Goal: Information Seeking & Learning: Find specific fact

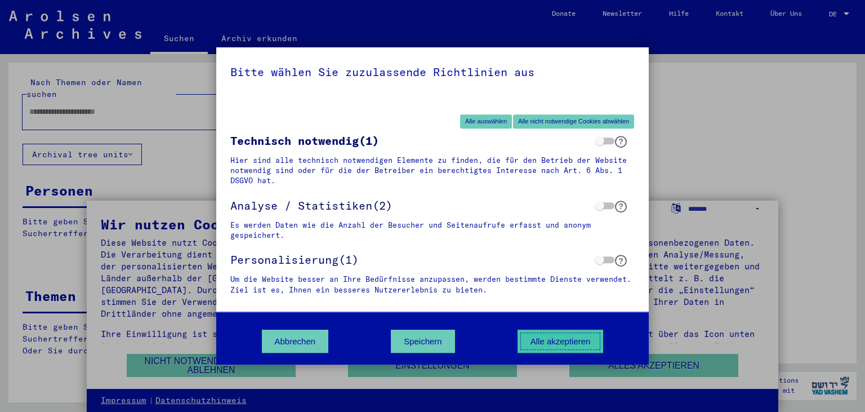
click at [539, 352] on button "Alle akzeptieren" at bounding box center [561, 340] width 86 height 23
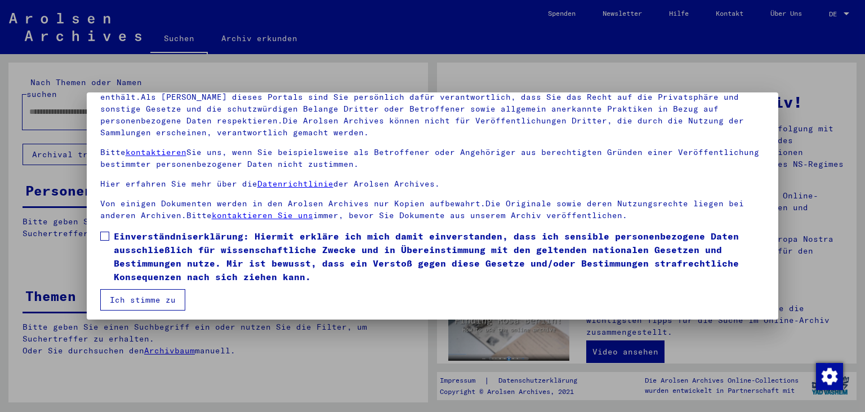
scroll to position [97, 0]
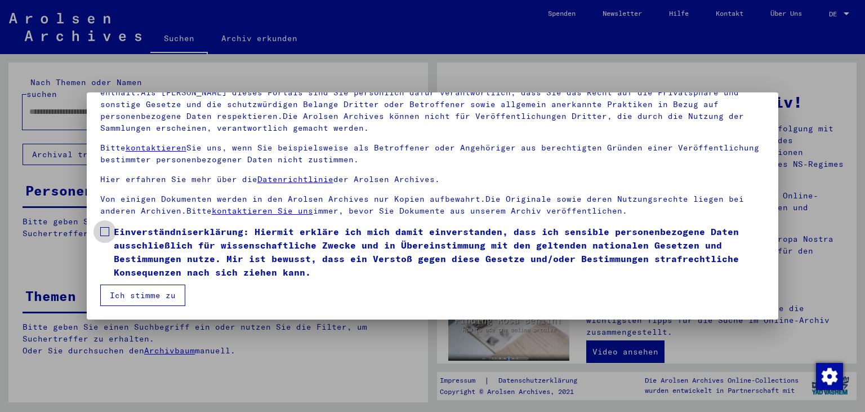
click at [112, 233] on label "Einverständniserklärung: Hiermit erkläre ich mich damit einverstanden, dass ich…" at bounding box center [432, 252] width 665 height 54
click at [143, 295] on button "Ich stimme zu" at bounding box center [142, 294] width 85 height 21
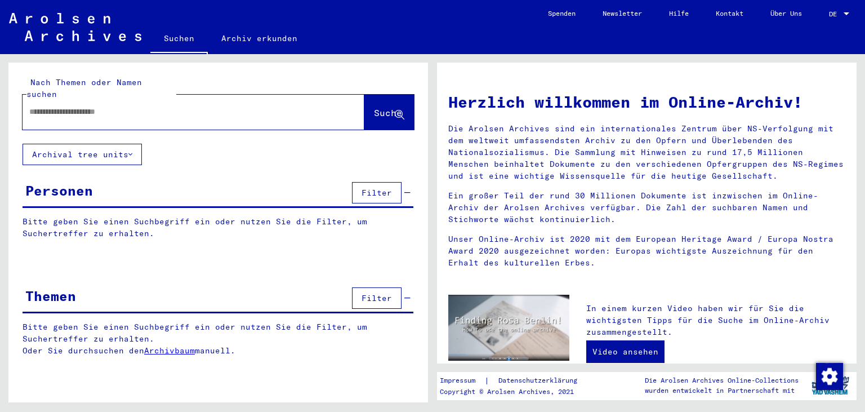
click at [399, 287] on button "Filter" at bounding box center [377, 297] width 50 height 21
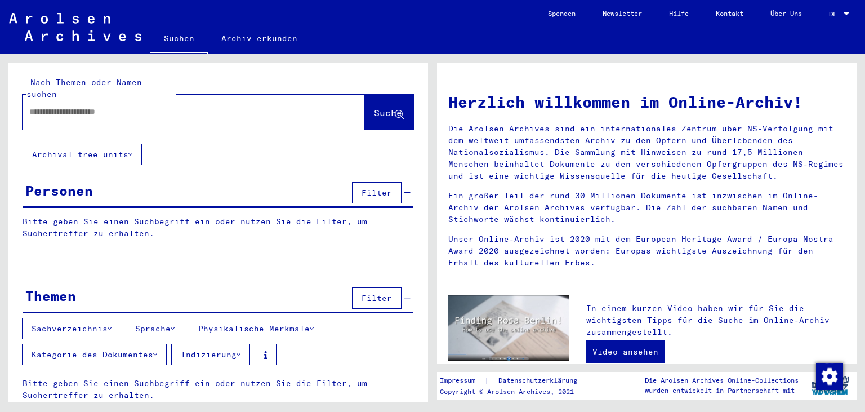
scroll to position [5, 0]
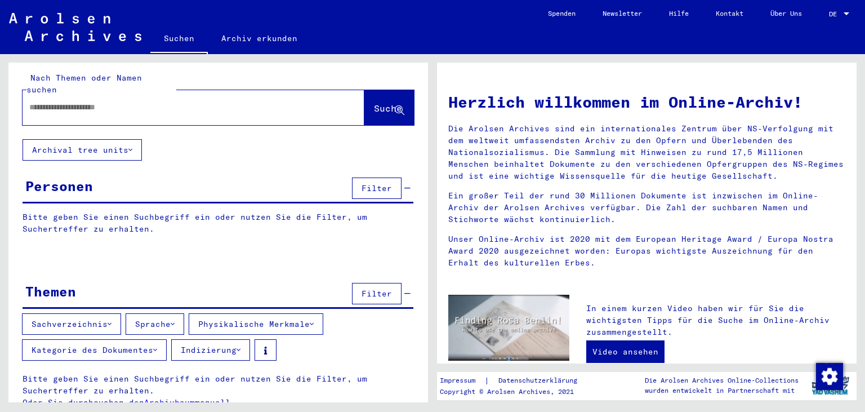
click at [104, 313] on button "Sachverzeichnis" at bounding box center [71, 323] width 99 height 21
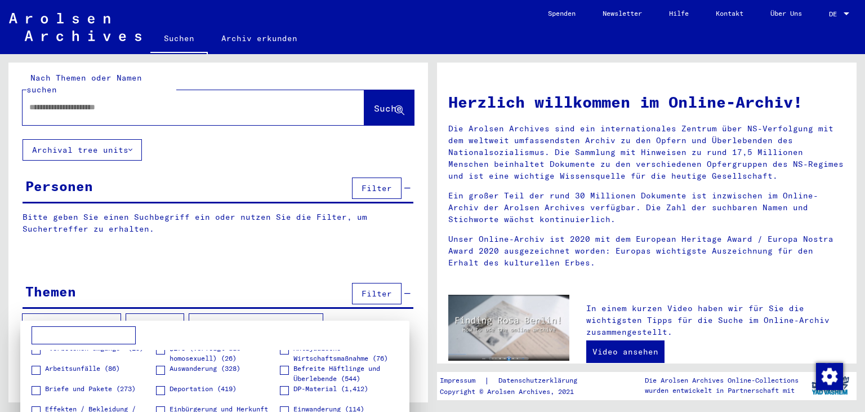
scroll to position [0, 0]
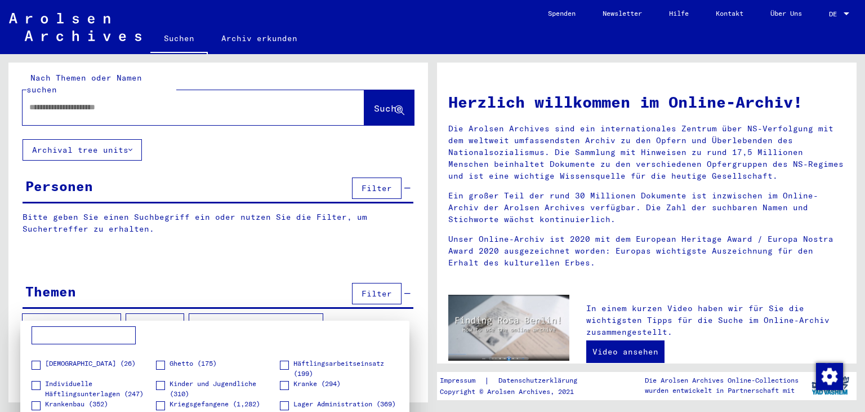
click at [345, 378] on figure "Kranke (294)" at bounding box center [342, 388] width 124 height 20
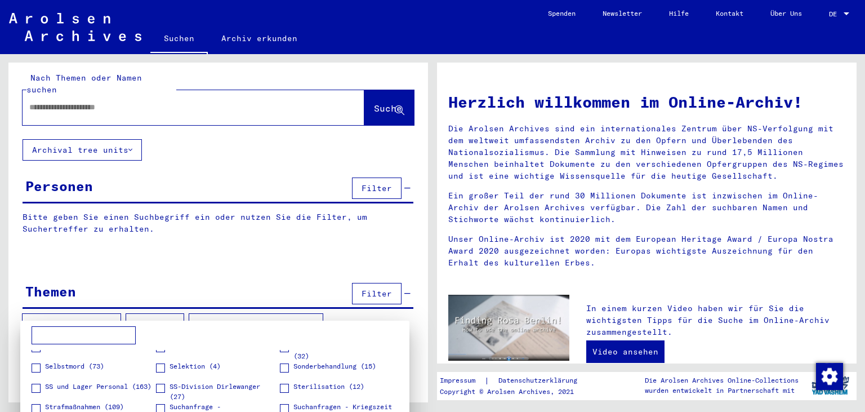
scroll to position [313, 0]
click at [291, 384] on label "Sterilisation (12)" at bounding box center [322, 387] width 84 height 11
click at [312, 278] on div at bounding box center [432, 206] width 865 height 412
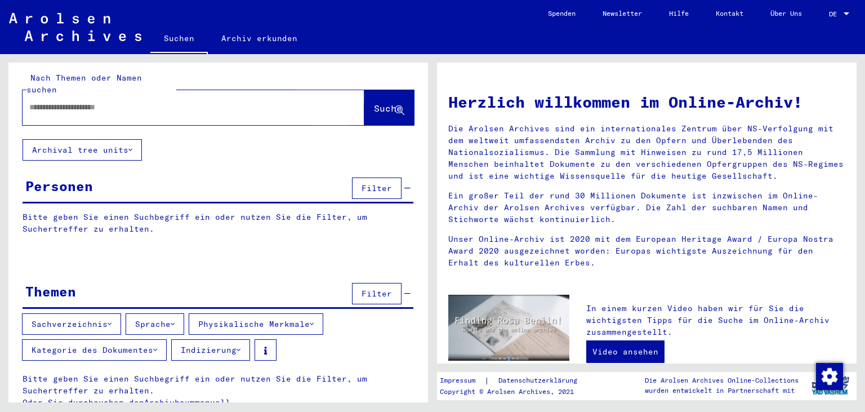
click at [374, 102] on span "Suche" at bounding box center [388, 107] width 28 height 11
click at [292, 262] on div "Nach Themen oder Namen suchen Suche Archival tree units Personen Filter Bitte g…" at bounding box center [218, 241] width 420 height 367
click at [125, 139] on button "Archival tree units" at bounding box center [82, 149] width 119 height 21
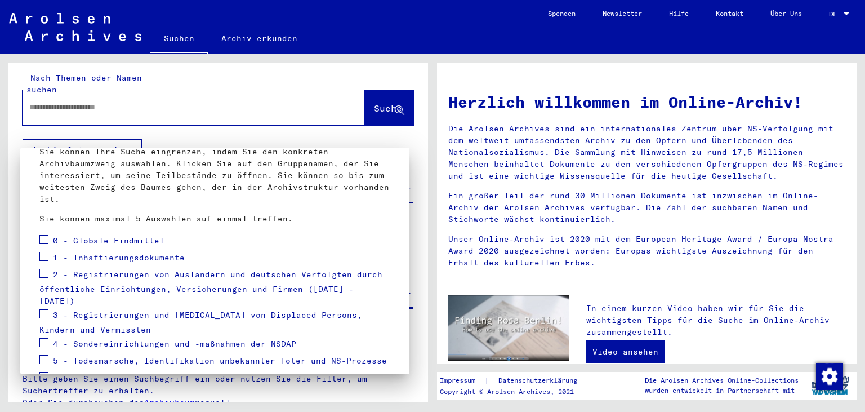
scroll to position [151, 0]
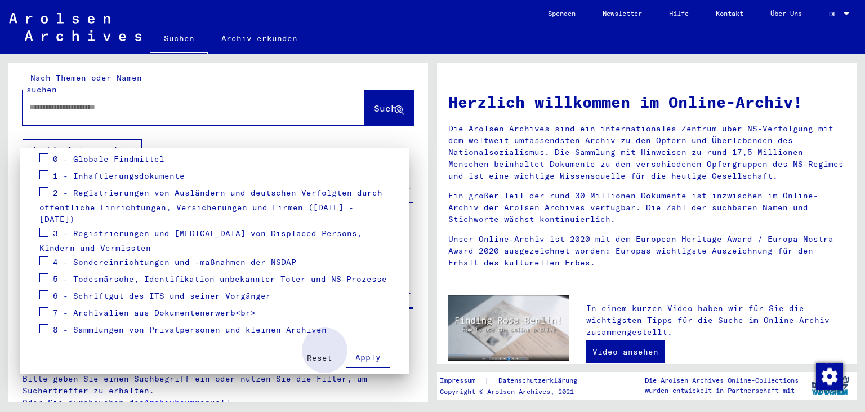
click at [359, 352] on span "Apply" at bounding box center [367, 357] width 25 height 10
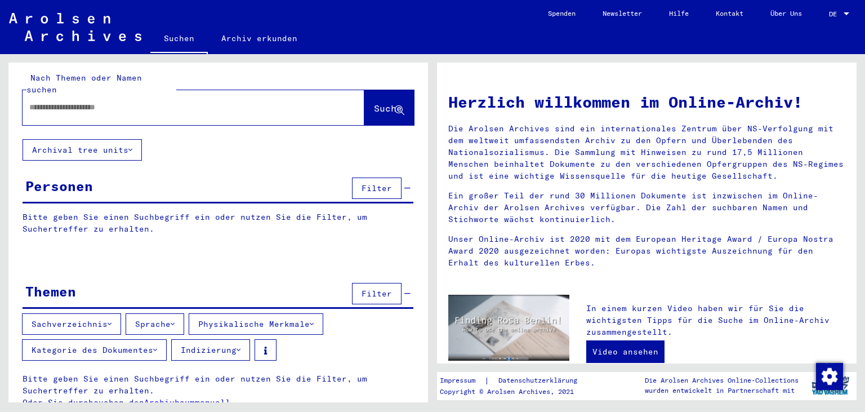
scroll to position [0, 0]
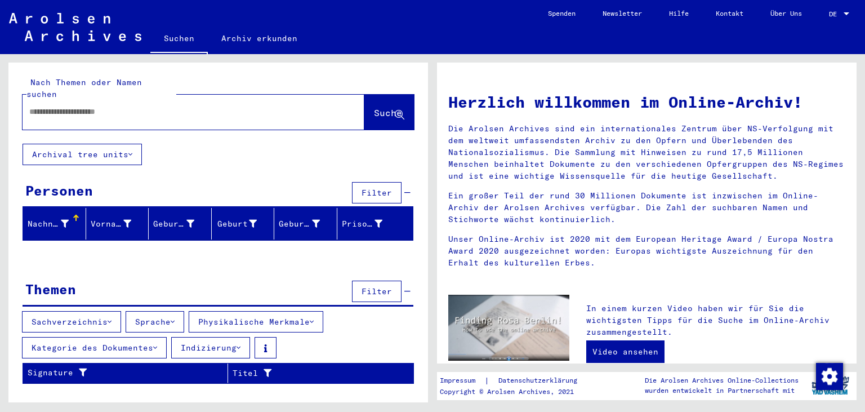
click at [80, 215] on div "Nachname" at bounding box center [57, 224] width 58 height 18
click at [114, 218] on div "Vorname" at bounding box center [111, 224] width 41 height 12
click at [171, 218] on div "Geburtsname" at bounding box center [173, 224] width 41 height 12
click at [226, 218] on div "Geburt‏" at bounding box center [236, 224] width 41 height 12
click at [203, 106] on input "text" at bounding box center [179, 112] width 301 height 12
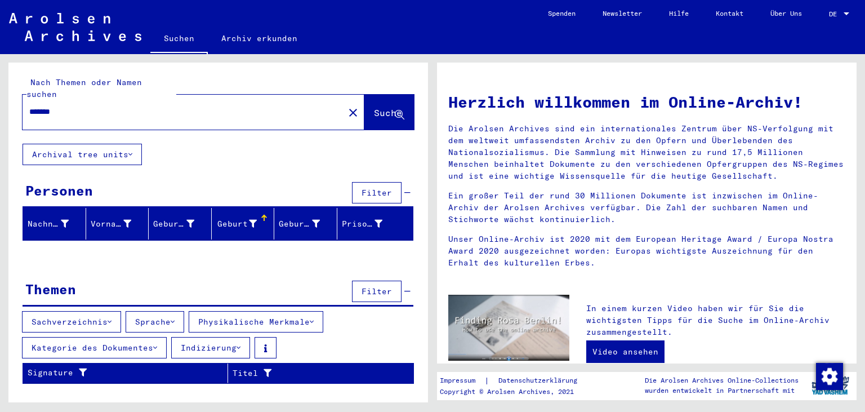
type input "*******"
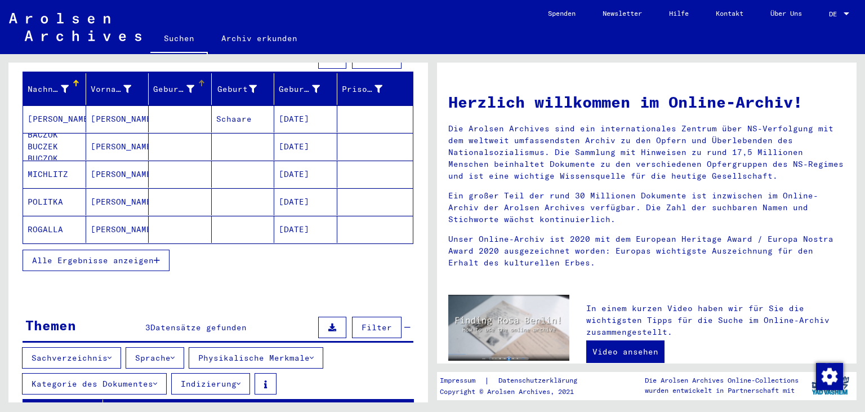
scroll to position [135, 0]
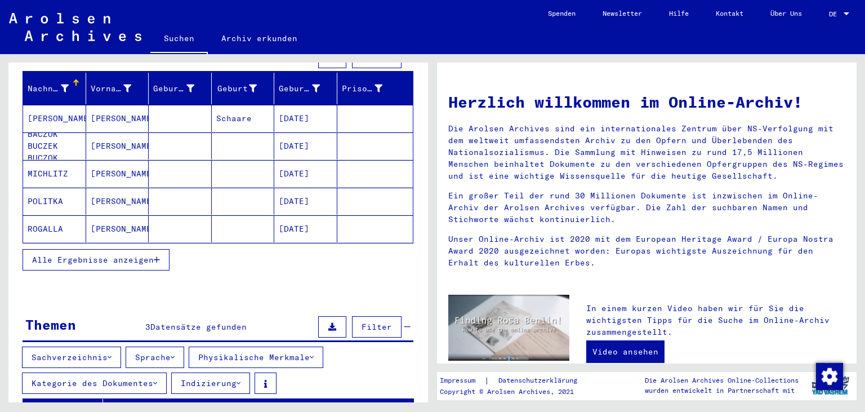
click at [60, 255] on span "Alle Ergebnisse anzeigen" at bounding box center [93, 260] width 122 height 10
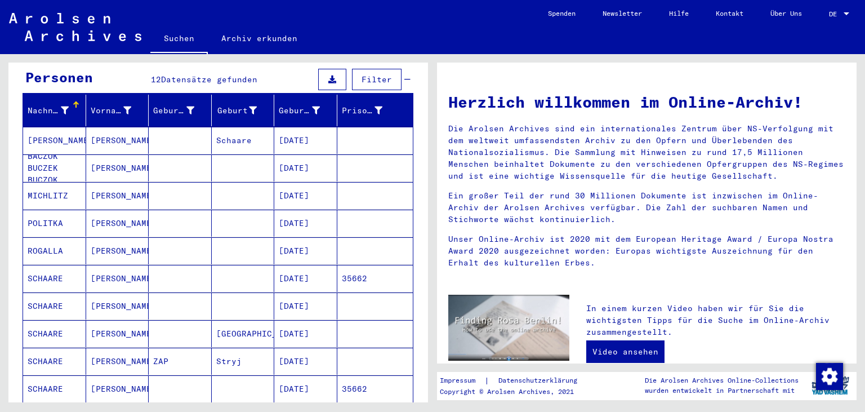
scroll to position [114, 0]
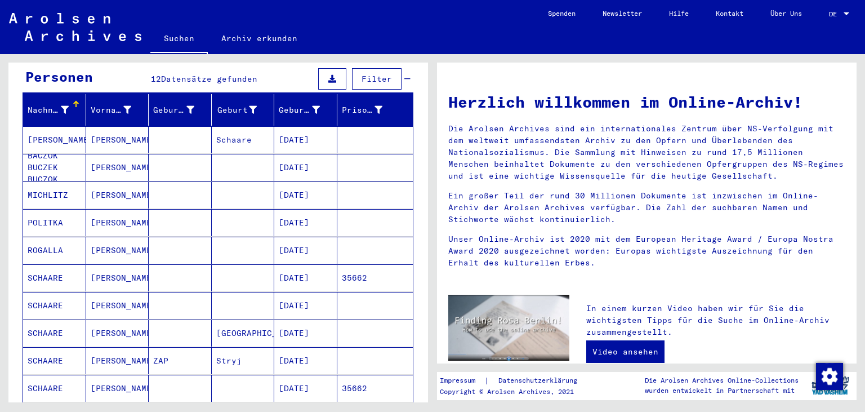
click at [60, 266] on mat-cell "SCHAARE" at bounding box center [54, 277] width 63 height 27
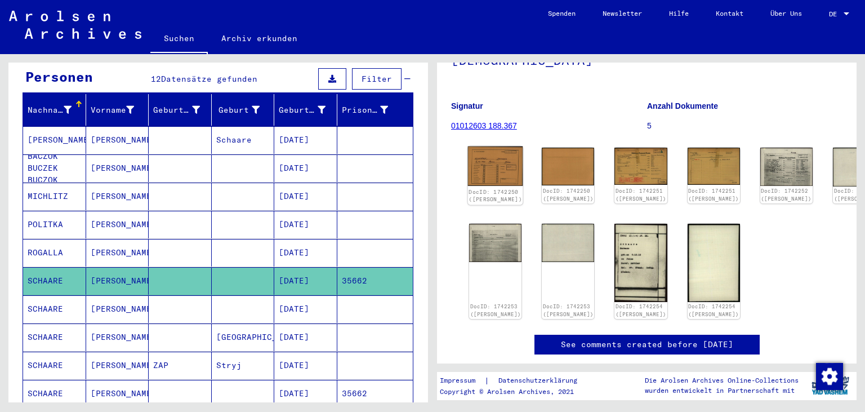
scroll to position [99, 0]
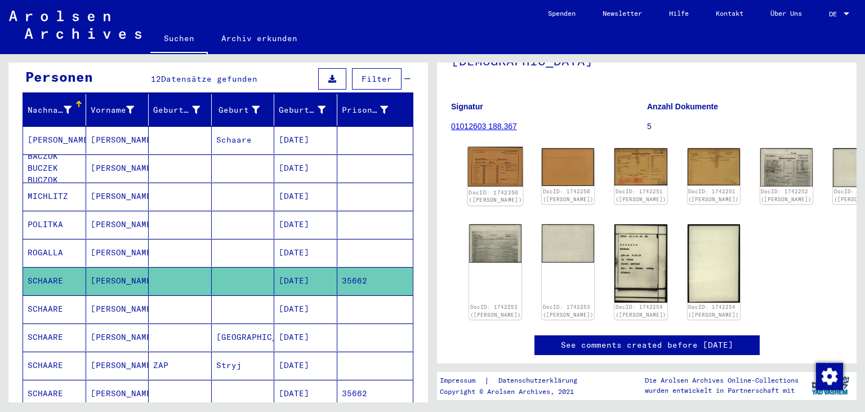
click at [486, 161] on img at bounding box center [495, 166] width 55 height 39
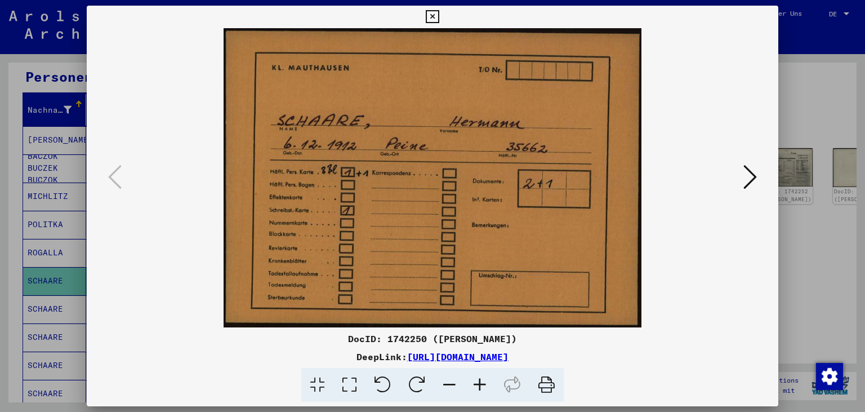
click at [756, 174] on icon at bounding box center [750, 176] width 14 height 27
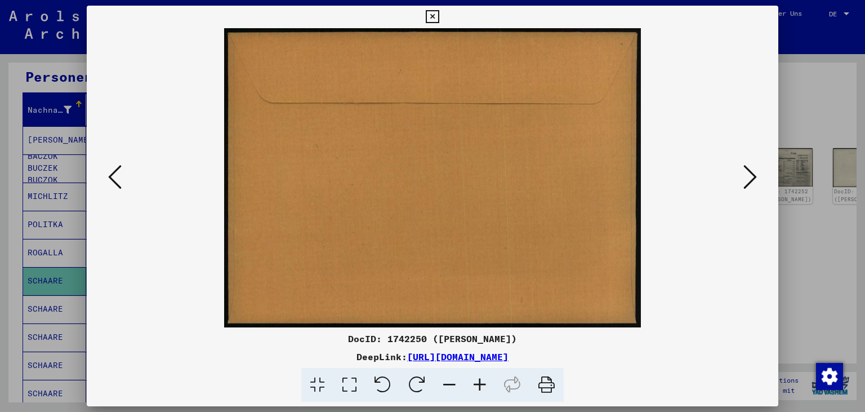
click at [756, 174] on icon at bounding box center [750, 176] width 14 height 27
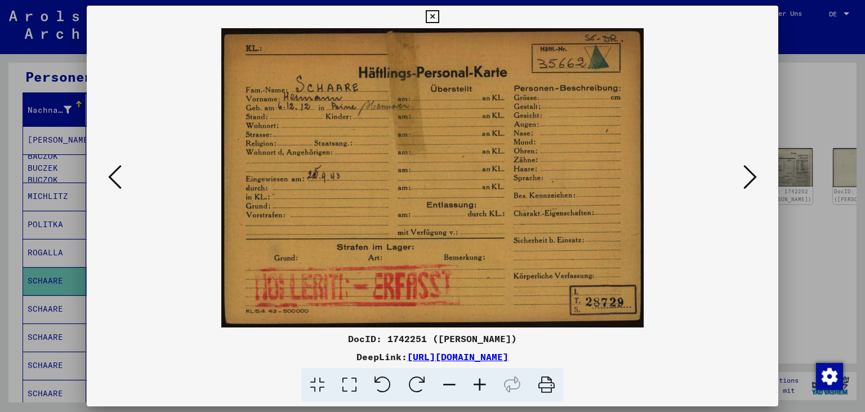
click at [756, 174] on icon at bounding box center [750, 176] width 14 height 27
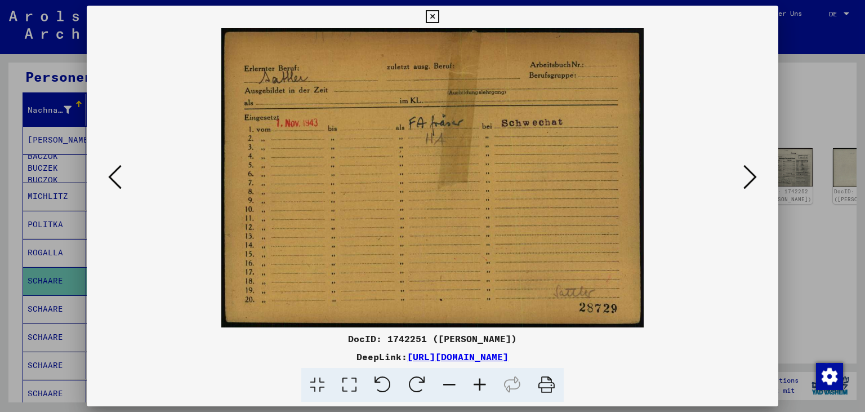
click at [756, 174] on icon at bounding box center [750, 176] width 14 height 27
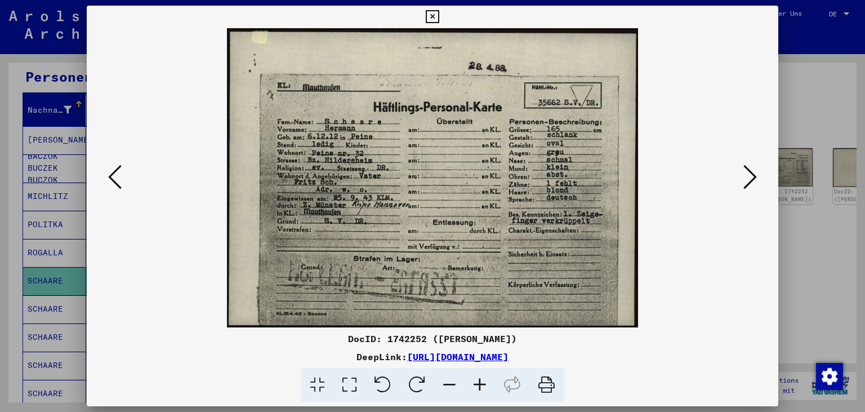
click at [756, 174] on icon at bounding box center [750, 176] width 14 height 27
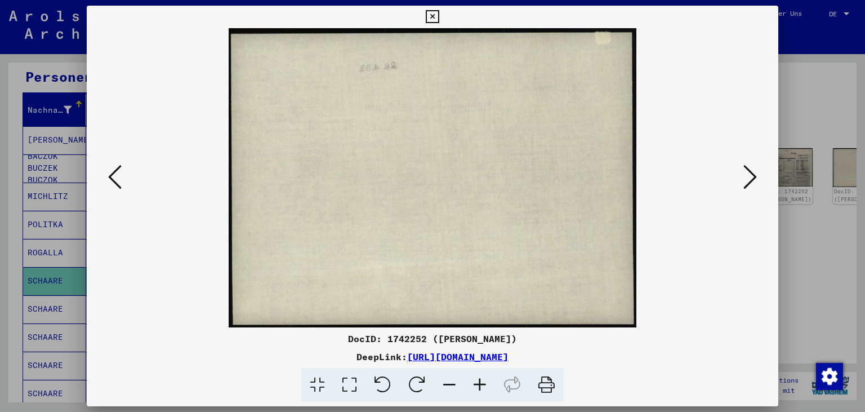
click at [756, 174] on icon at bounding box center [750, 176] width 14 height 27
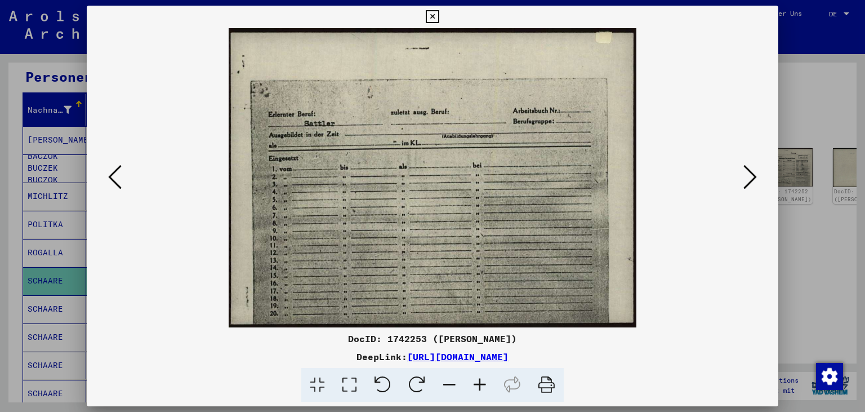
click at [756, 174] on icon at bounding box center [750, 176] width 14 height 27
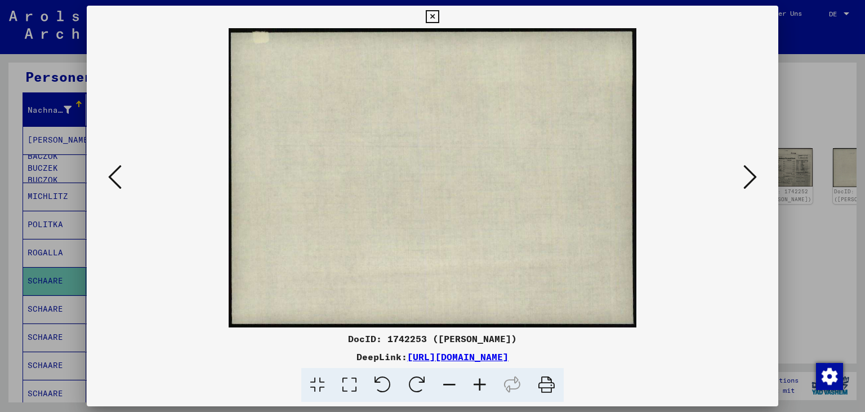
click at [756, 174] on icon at bounding box center [750, 176] width 14 height 27
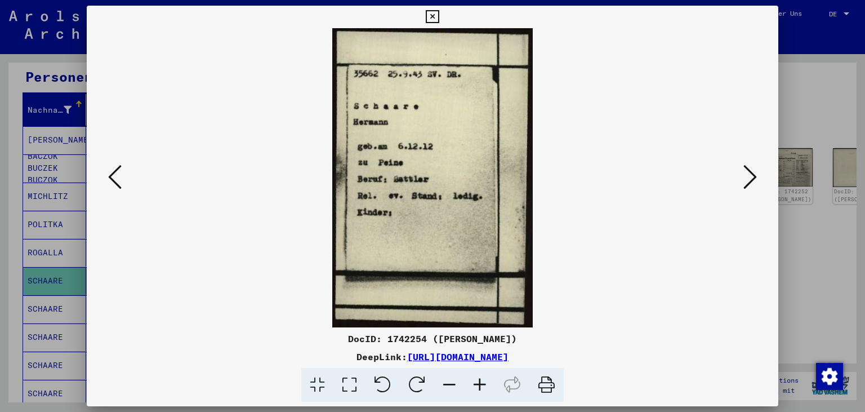
click at [756, 174] on icon at bounding box center [750, 176] width 14 height 27
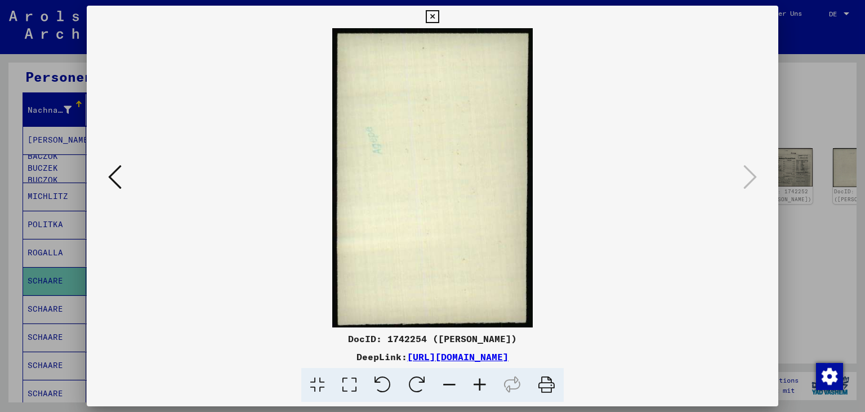
click at [439, 16] on icon at bounding box center [432, 17] width 13 height 14
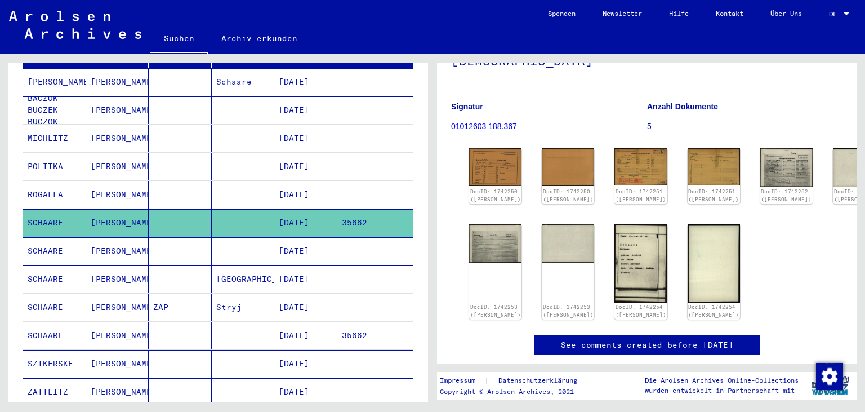
scroll to position [192, 0]
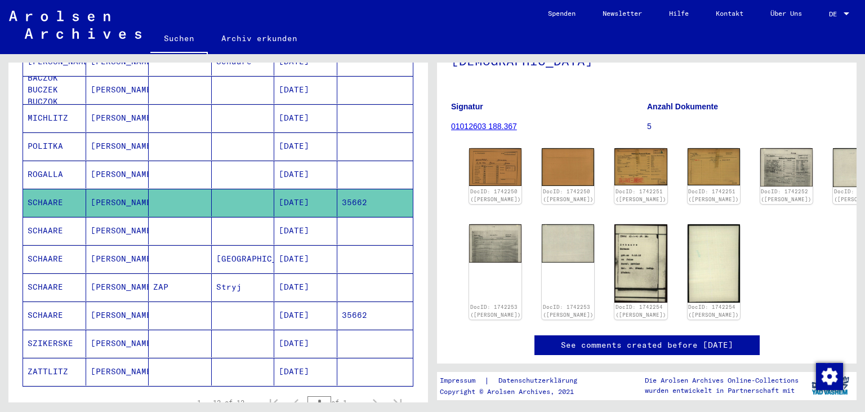
click at [50, 217] on mat-cell "SCHAARE" at bounding box center [54, 231] width 63 height 28
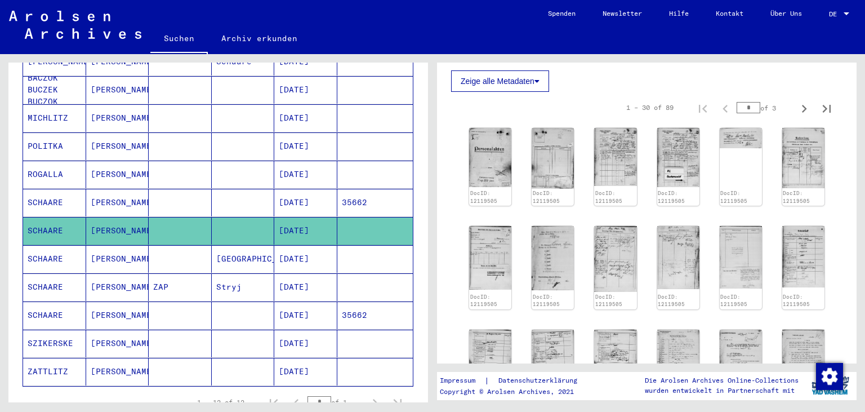
scroll to position [306, 0]
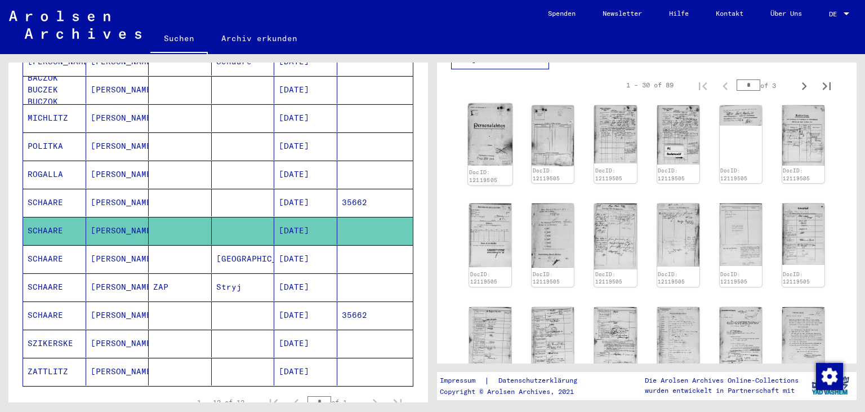
click at [479, 122] on img at bounding box center [490, 135] width 44 height 62
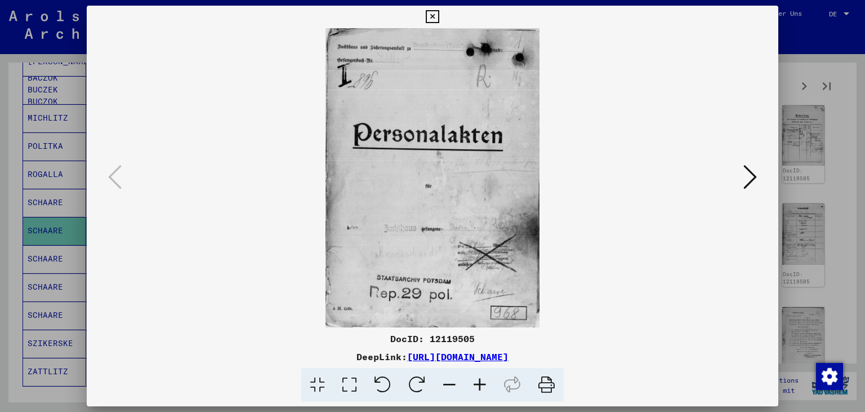
click at [749, 180] on icon at bounding box center [750, 176] width 14 height 27
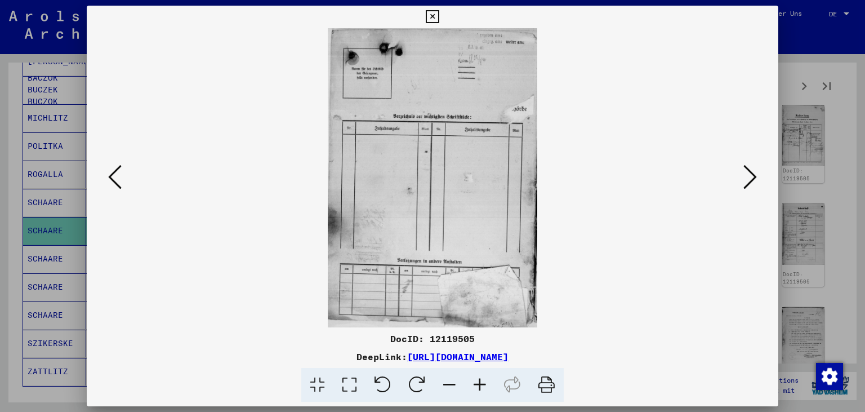
click at [749, 180] on icon at bounding box center [750, 176] width 14 height 27
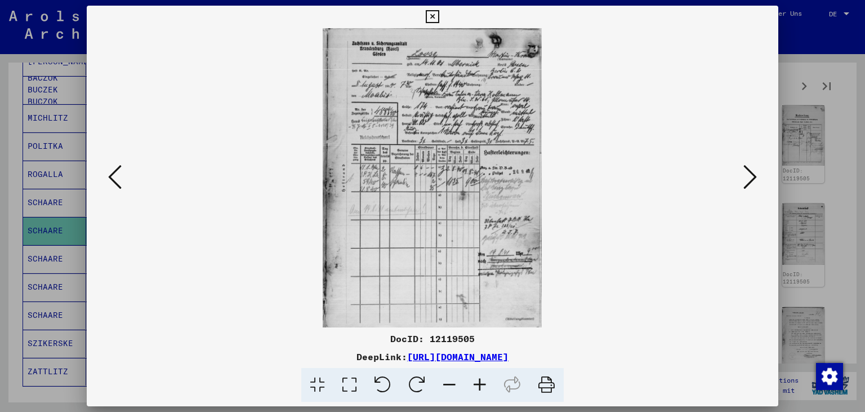
click at [749, 180] on icon at bounding box center [750, 176] width 14 height 27
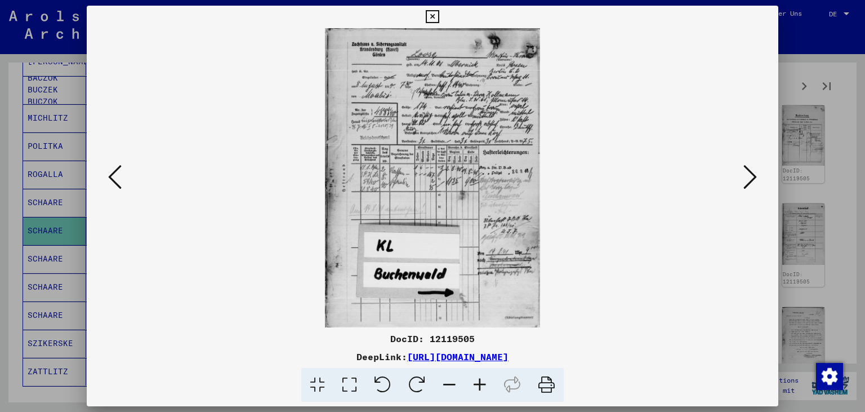
click at [749, 180] on icon at bounding box center [750, 176] width 14 height 27
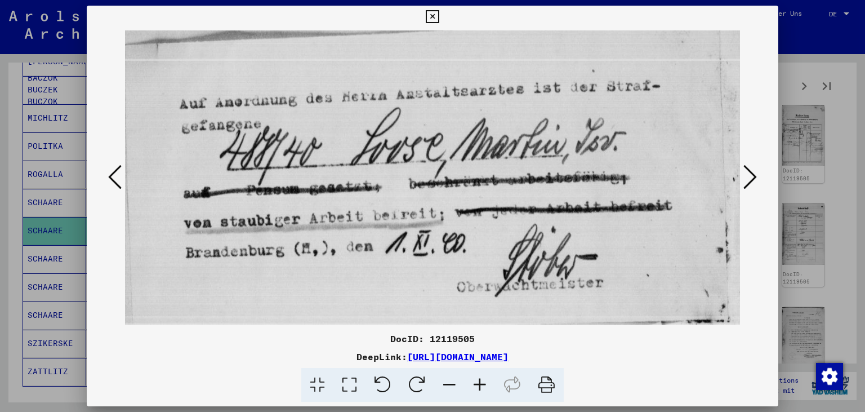
click at [749, 180] on icon at bounding box center [750, 176] width 14 height 27
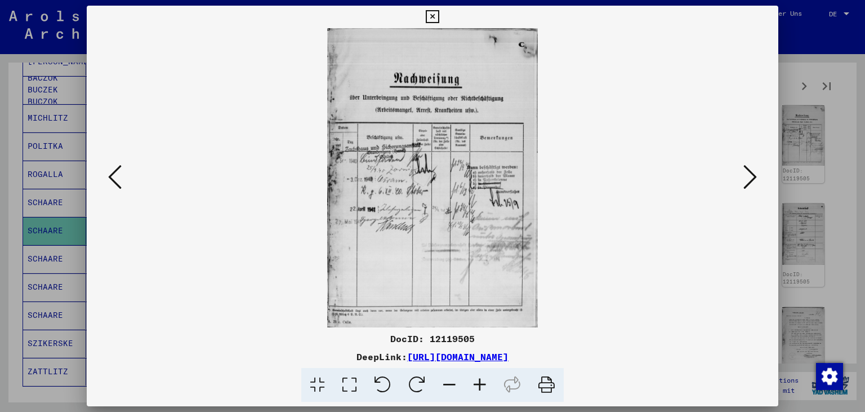
click at [749, 180] on icon at bounding box center [750, 176] width 14 height 27
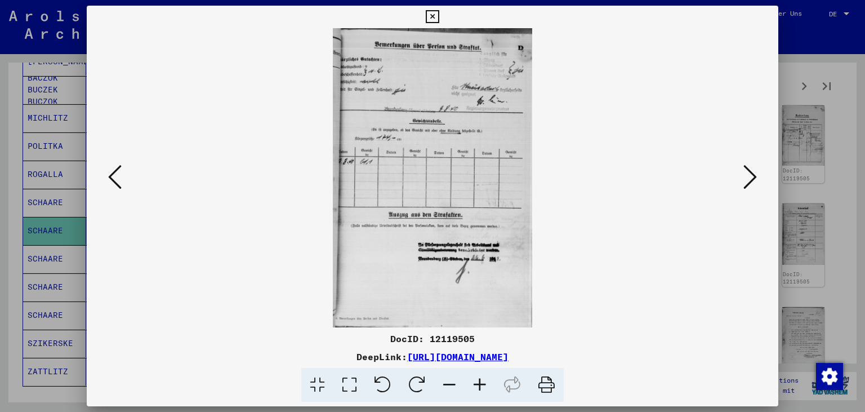
click at [749, 180] on icon at bounding box center [750, 176] width 14 height 27
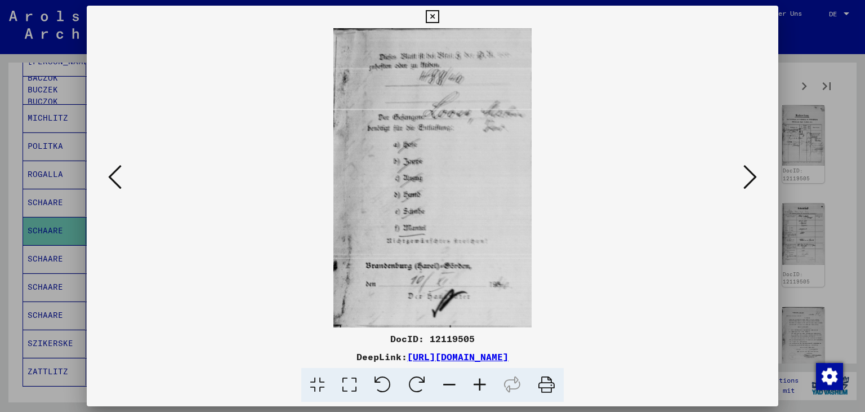
click at [749, 180] on icon at bounding box center [750, 176] width 14 height 27
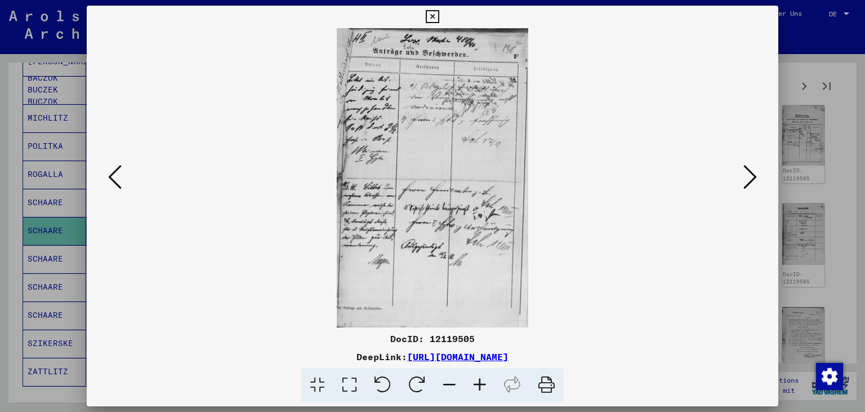
click at [749, 180] on icon at bounding box center [750, 176] width 14 height 27
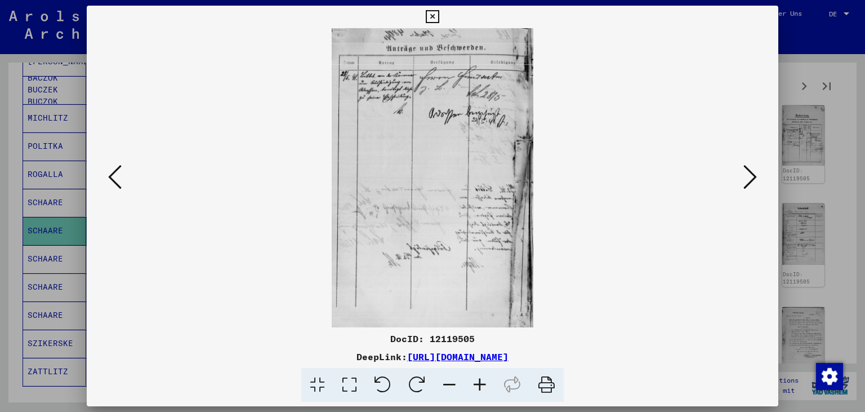
click at [749, 180] on icon at bounding box center [750, 176] width 14 height 27
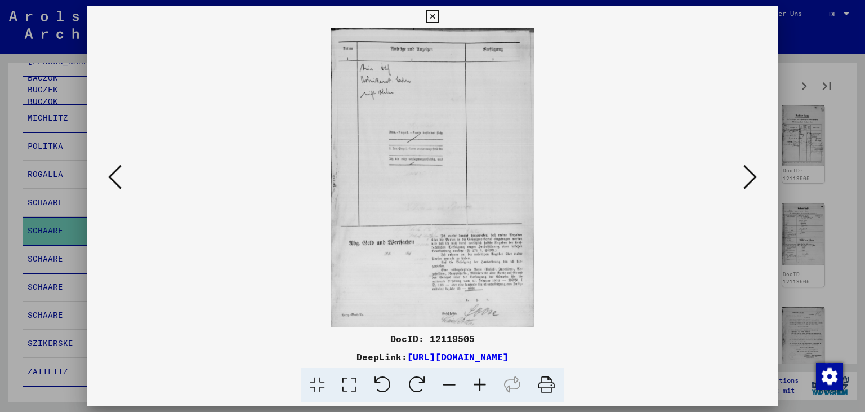
click at [749, 180] on icon at bounding box center [750, 176] width 14 height 27
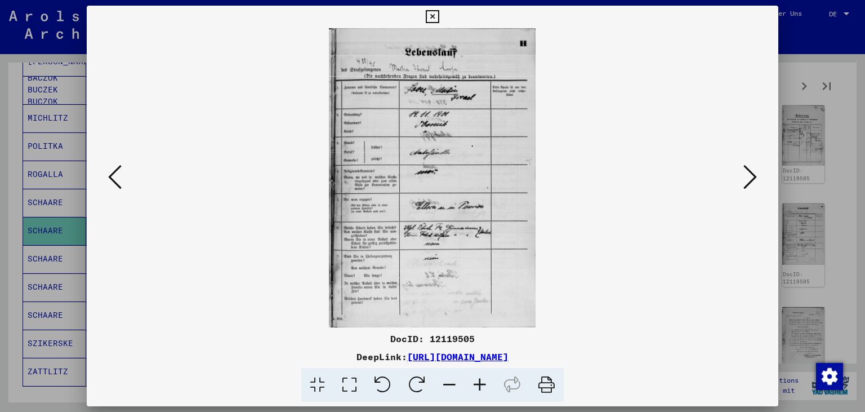
click at [749, 180] on icon at bounding box center [750, 176] width 14 height 27
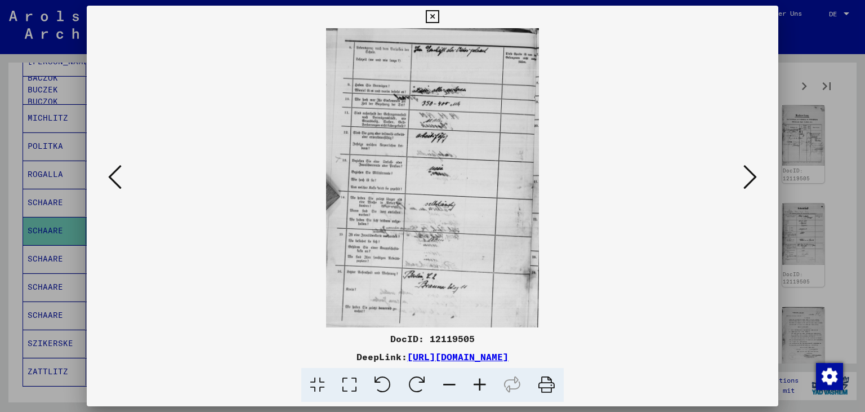
click at [749, 180] on icon at bounding box center [750, 176] width 14 height 27
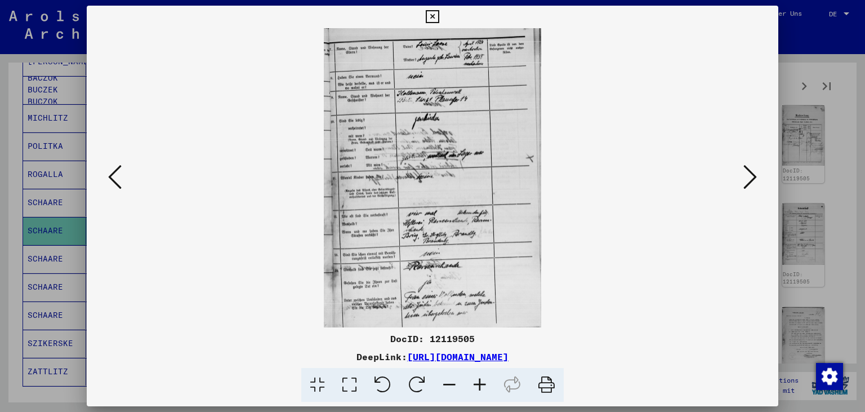
click at [749, 180] on icon at bounding box center [750, 176] width 14 height 27
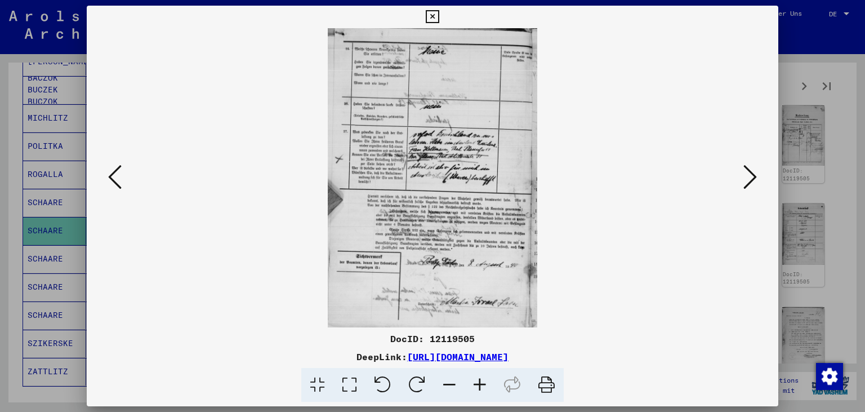
click at [119, 182] on icon at bounding box center [115, 176] width 14 height 27
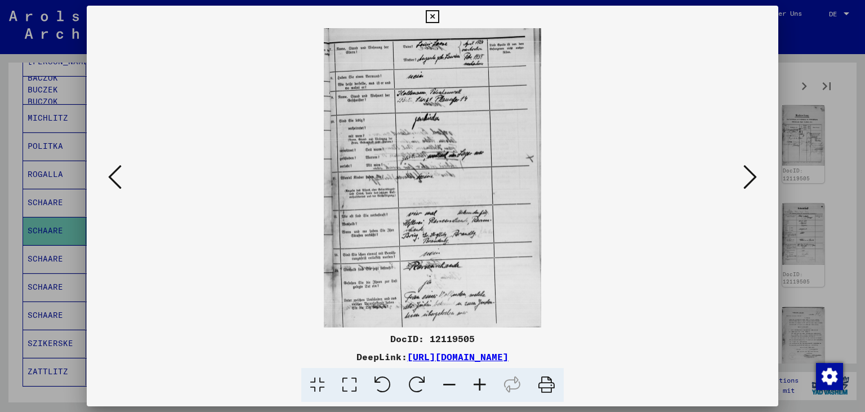
click at [119, 182] on icon at bounding box center [115, 176] width 14 height 27
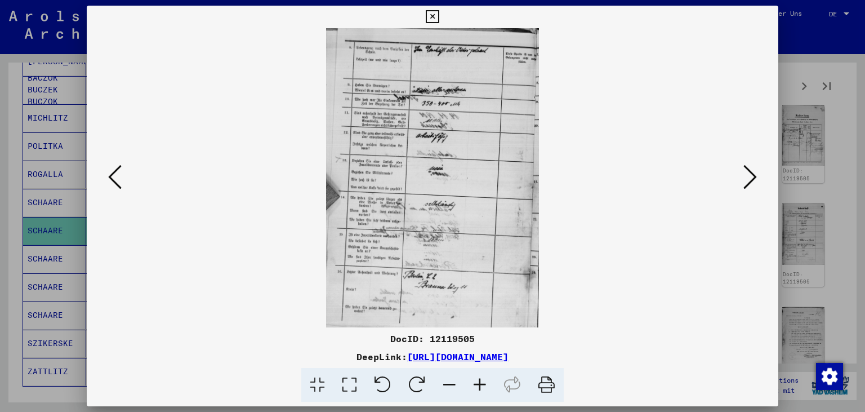
click at [111, 180] on icon at bounding box center [115, 176] width 14 height 27
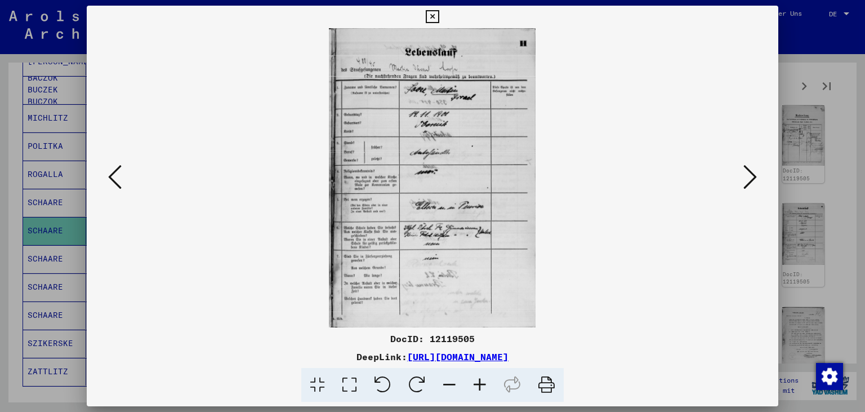
click at [482, 377] on icon at bounding box center [480, 385] width 30 height 34
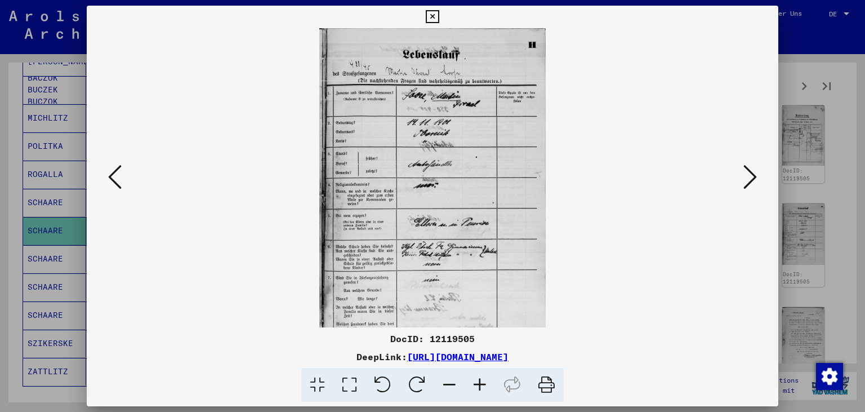
click at [482, 377] on icon at bounding box center [480, 385] width 30 height 34
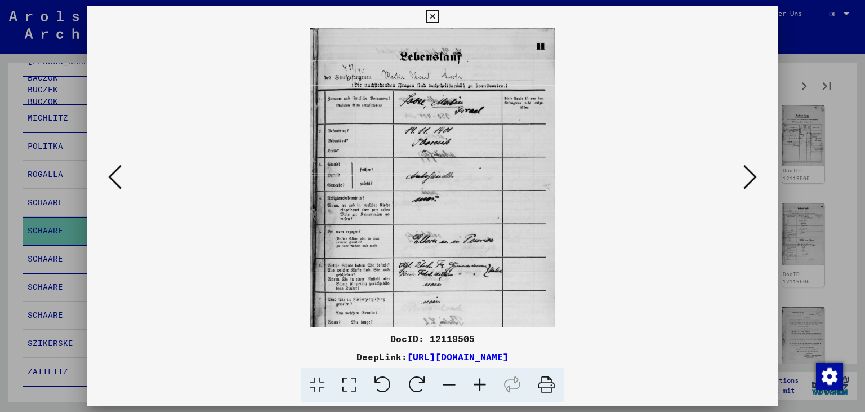
click at [482, 377] on icon at bounding box center [480, 385] width 30 height 34
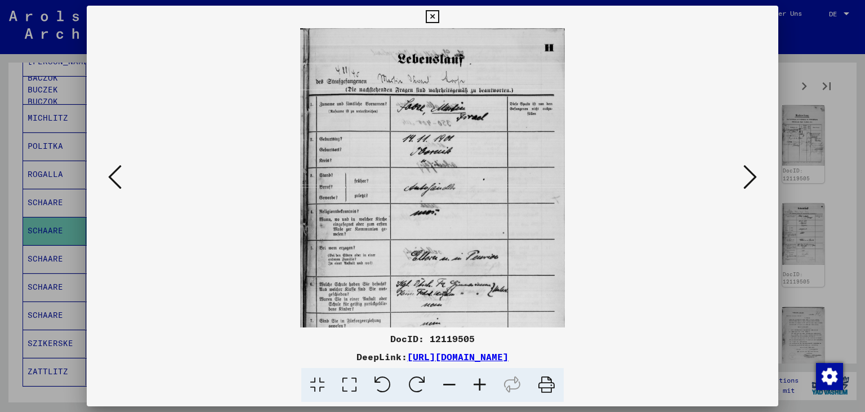
click at [482, 377] on icon at bounding box center [480, 385] width 30 height 34
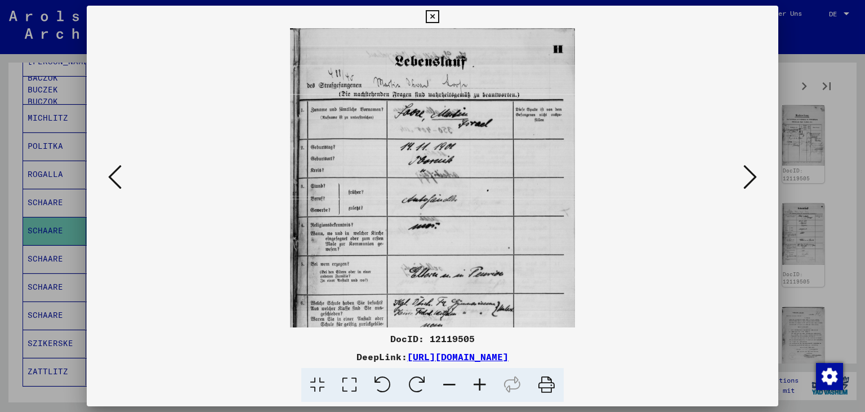
click at [482, 377] on icon at bounding box center [480, 385] width 30 height 34
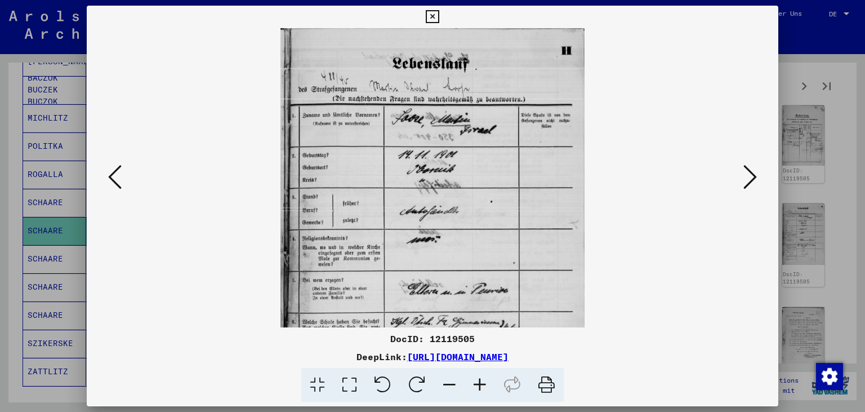
click at [384, 385] on icon at bounding box center [382, 385] width 34 height 34
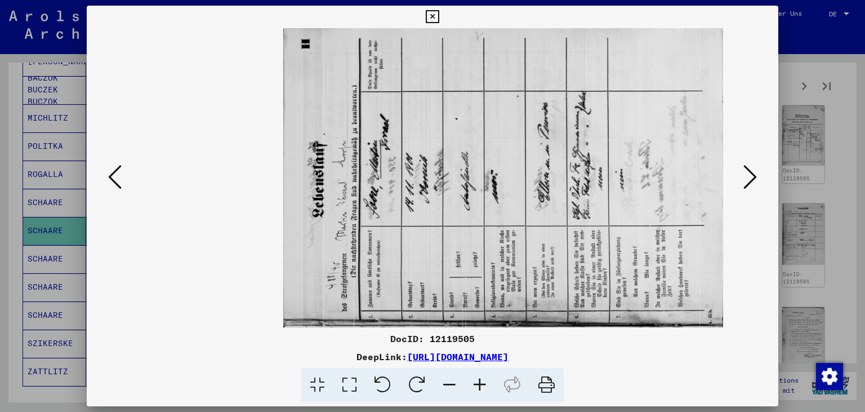
click at [423, 377] on icon at bounding box center [417, 385] width 34 height 34
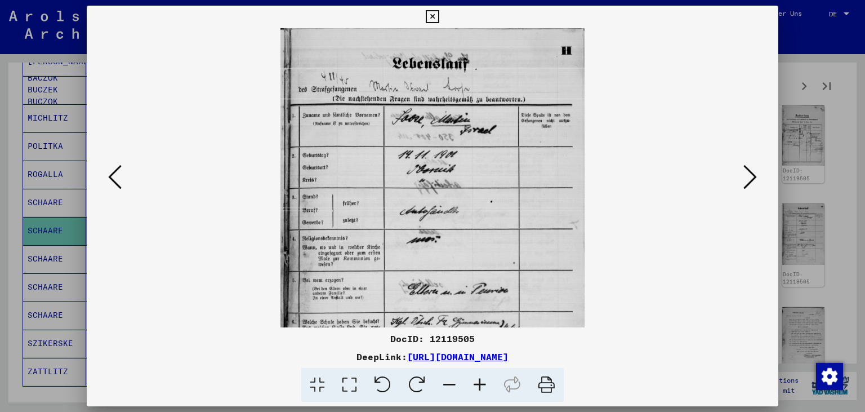
click at [446, 387] on icon at bounding box center [449, 385] width 30 height 34
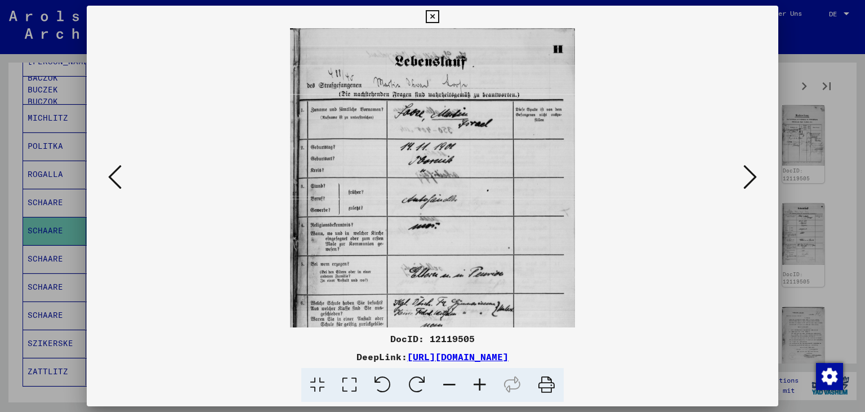
click at [446, 387] on icon at bounding box center [449, 385] width 30 height 34
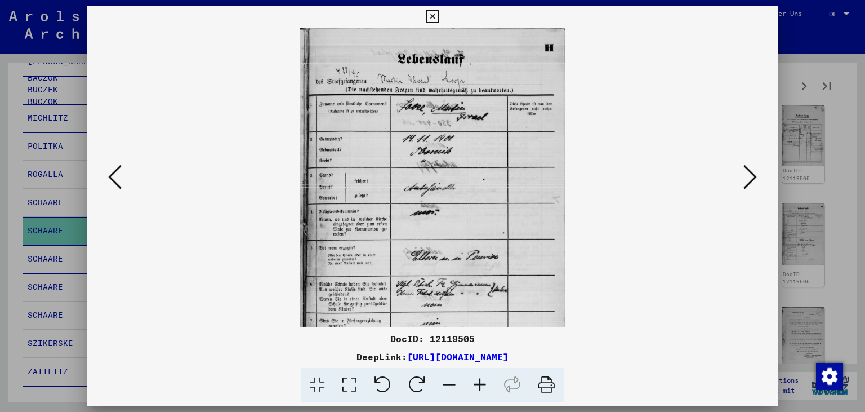
click at [446, 387] on icon at bounding box center [449, 385] width 30 height 34
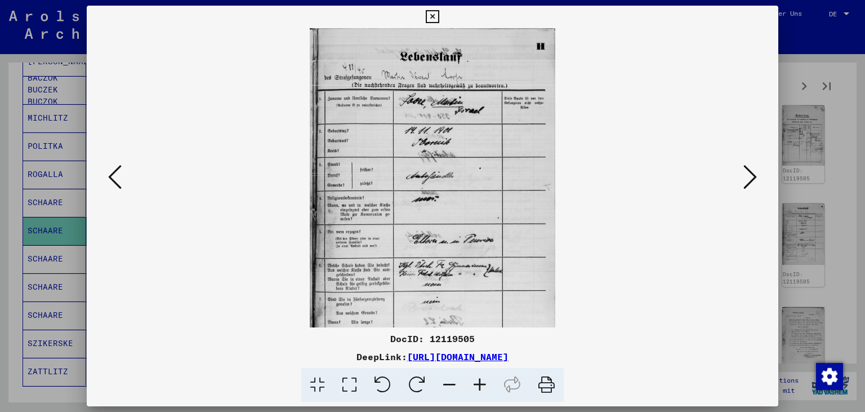
click at [446, 387] on icon at bounding box center [449, 385] width 30 height 34
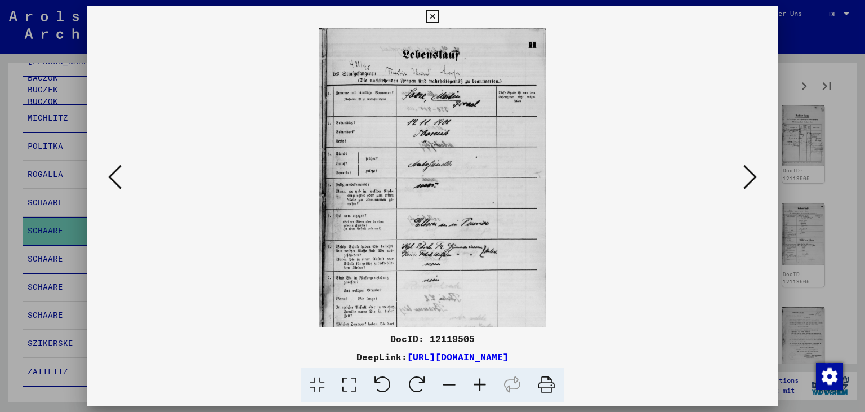
click at [446, 387] on icon at bounding box center [449, 385] width 30 height 34
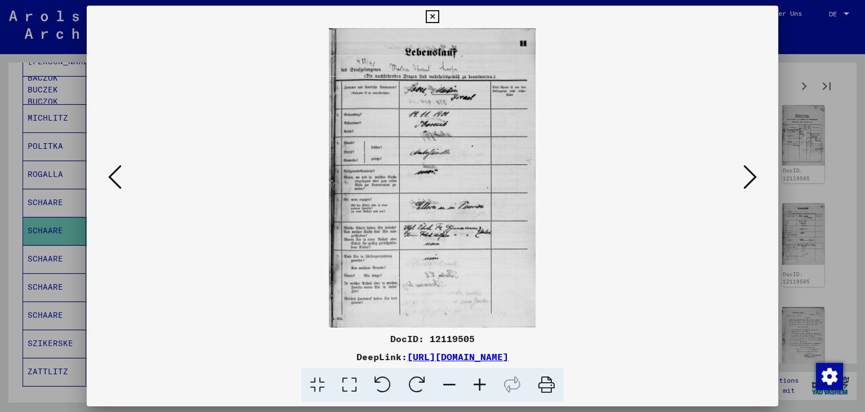
click at [446, 387] on icon at bounding box center [449, 385] width 30 height 34
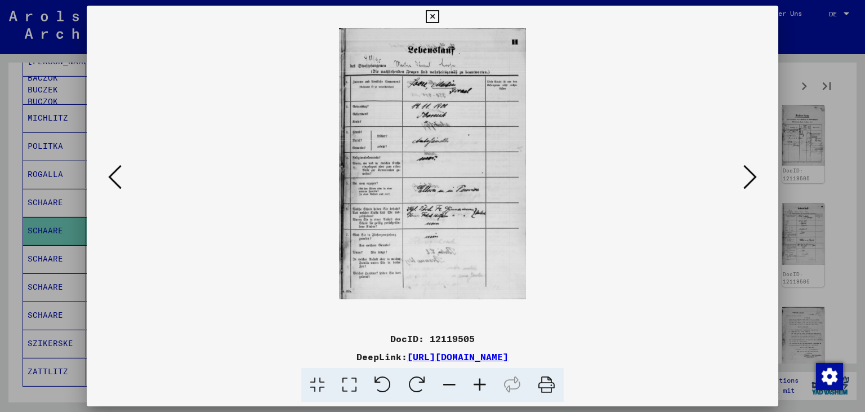
click at [353, 393] on icon at bounding box center [349, 385] width 32 height 34
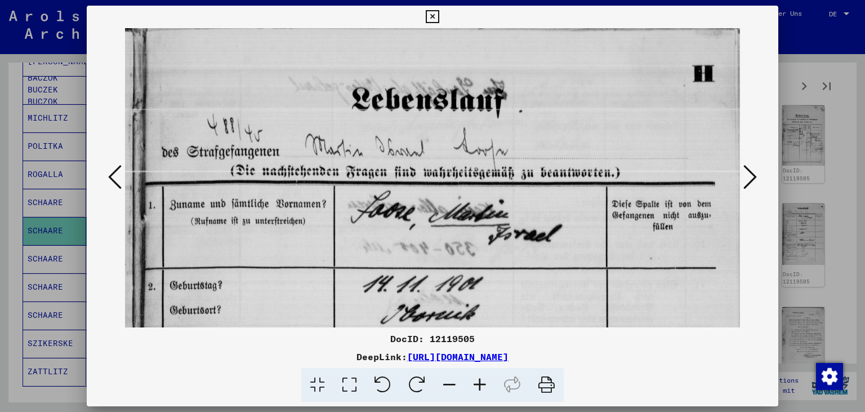
click at [752, 175] on icon at bounding box center [750, 176] width 14 height 27
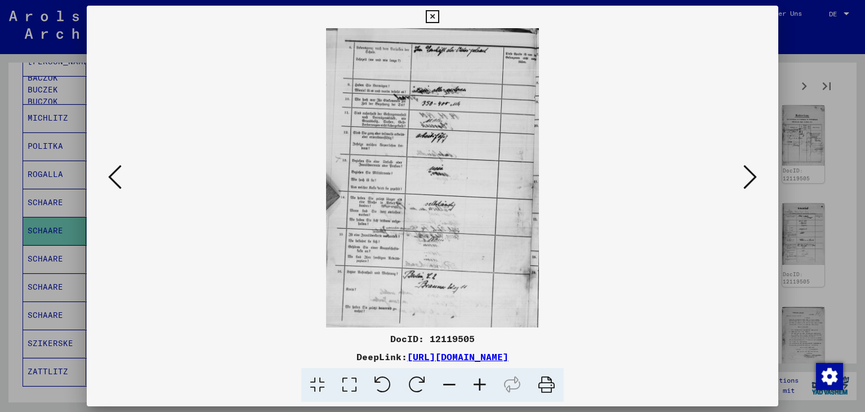
click at [757, 177] on icon at bounding box center [750, 176] width 14 height 27
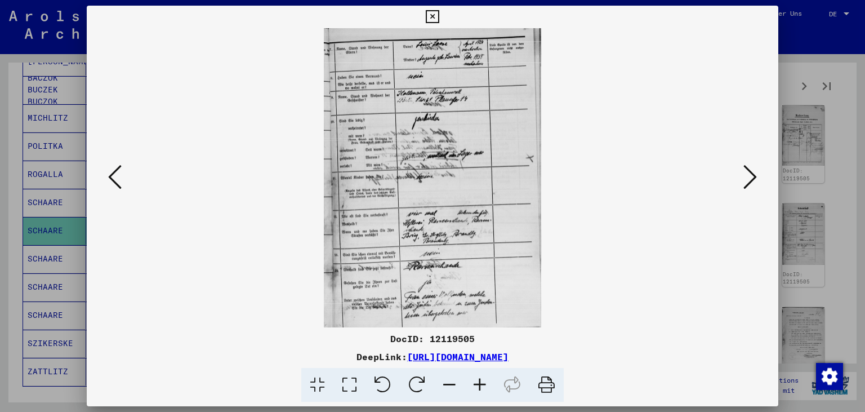
click at [757, 177] on icon at bounding box center [750, 176] width 14 height 27
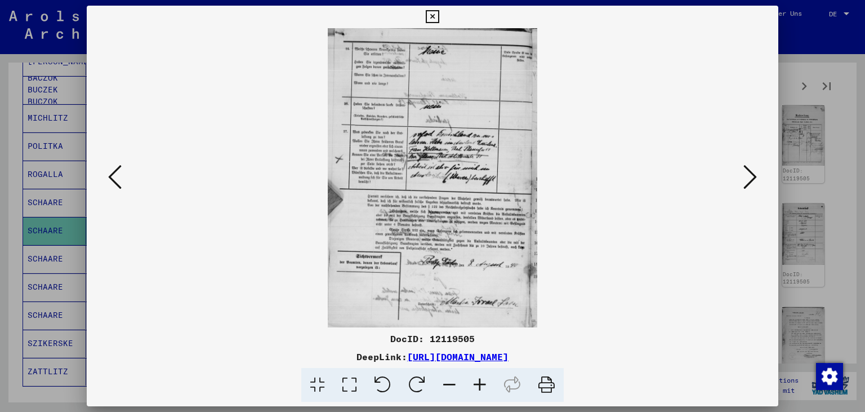
click at [757, 177] on icon at bounding box center [750, 176] width 14 height 27
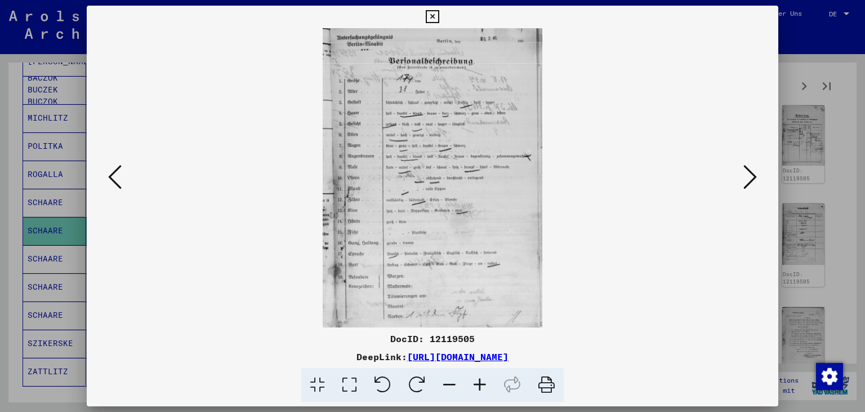
click at [757, 177] on icon at bounding box center [750, 176] width 14 height 27
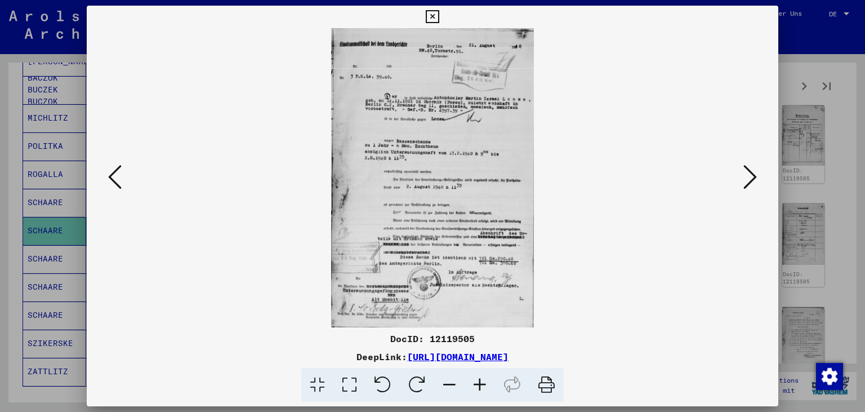
click at [747, 185] on icon at bounding box center [750, 176] width 14 height 27
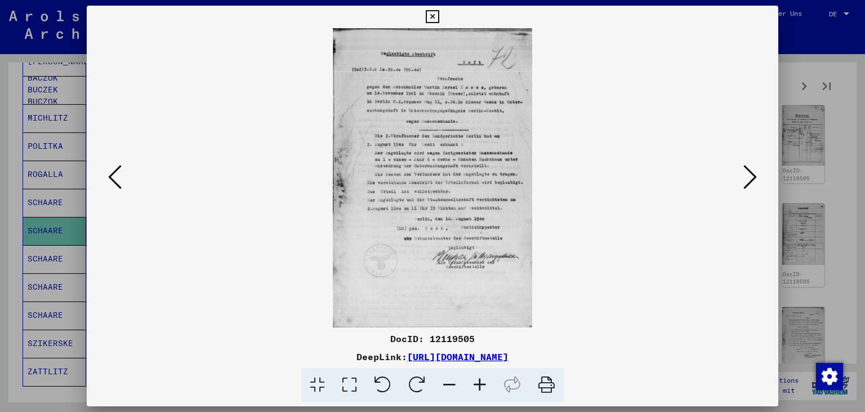
click at [747, 185] on icon at bounding box center [750, 176] width 14 height 27
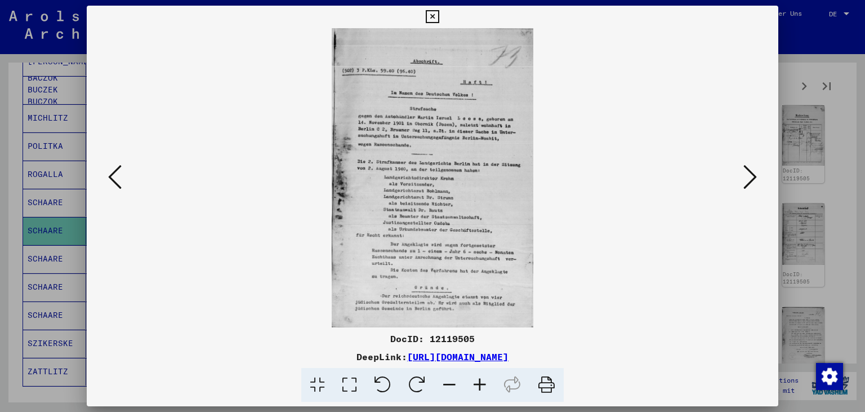
click at [747, 185] on icon at bounding box center [750, 176] width 14 height 27
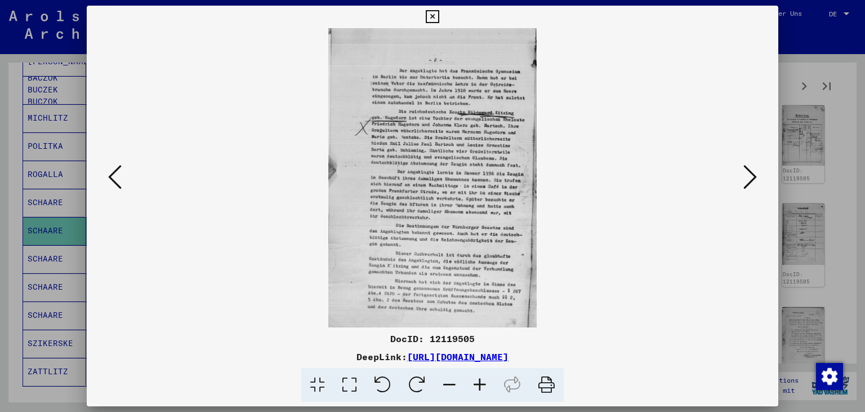
click at [747, 185] on icon at bounding box center [750, 176] width 14 height 27
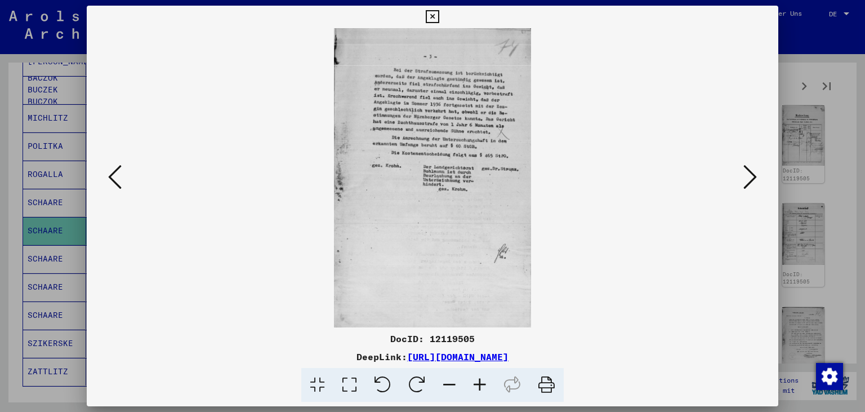
click at [747, 185] on icon at bounding box center [750, 176] width 14 height 27
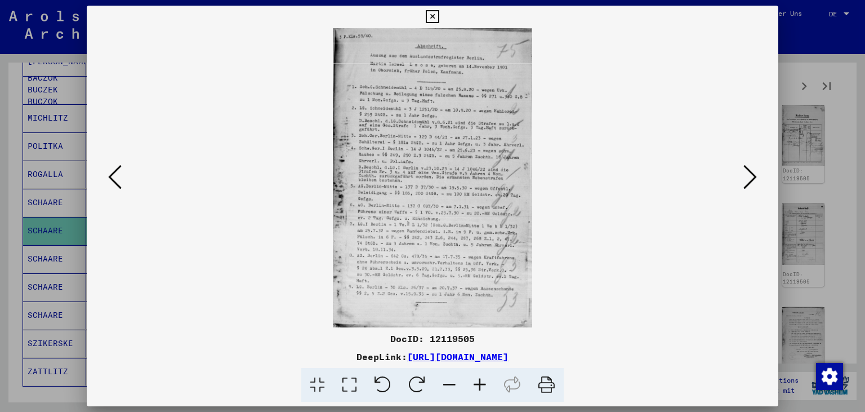
click at [747, 185] on icon at bounding box center [750, 176] width 14 height 27
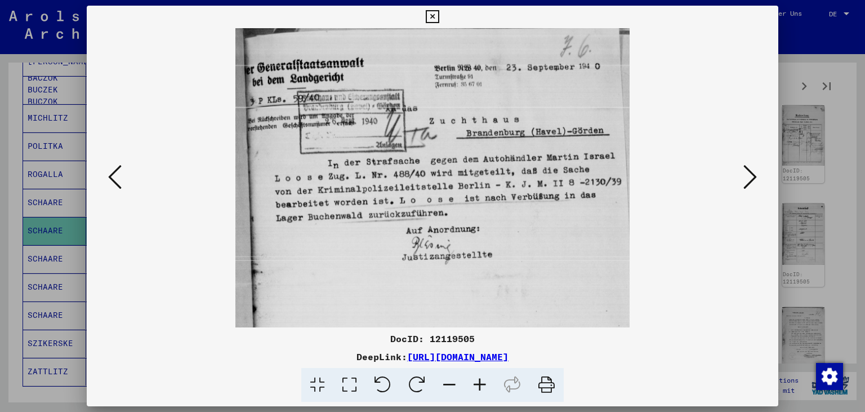
click at [747, 185] on icon at bounding box center [750, 176] width 14 height 27
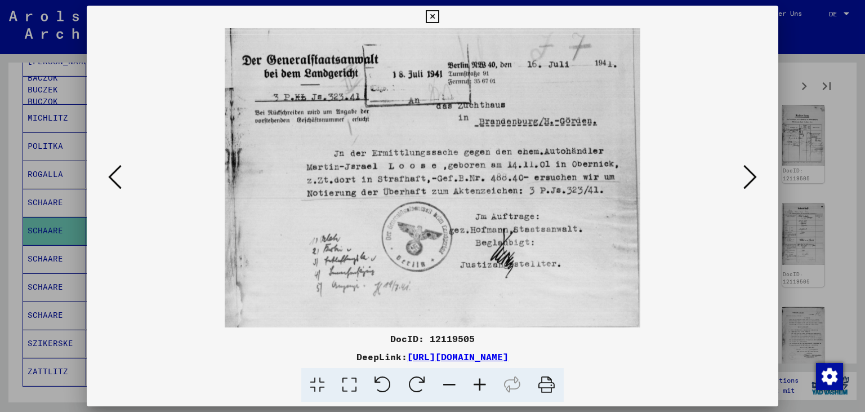
click at [747, 185] on icon at bounding box center [750, 176] width 14 height 27
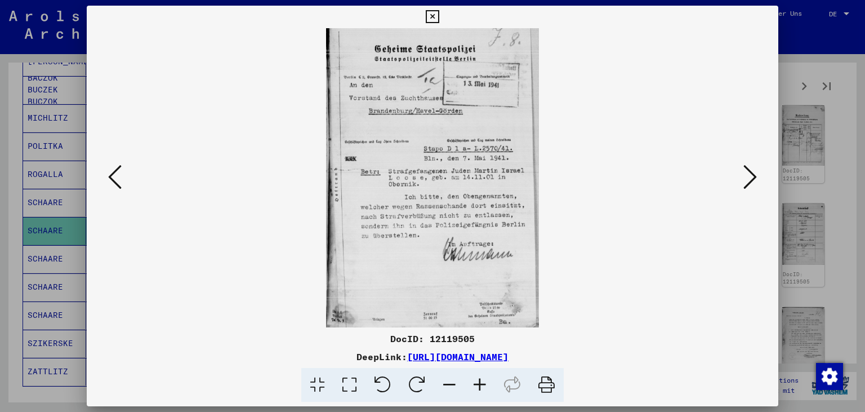
click at [747, 185] on icon at bounding box center [750, 176] width 14 height 27
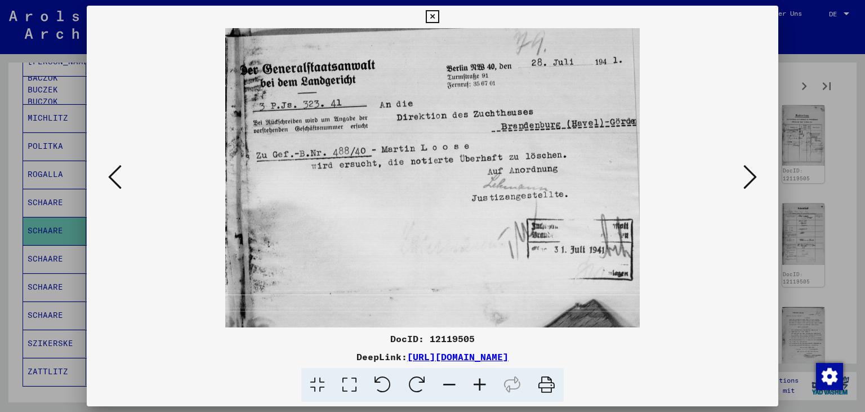
click at [747, 185] on icon at bounding box center [750, 176] width 14 height 27
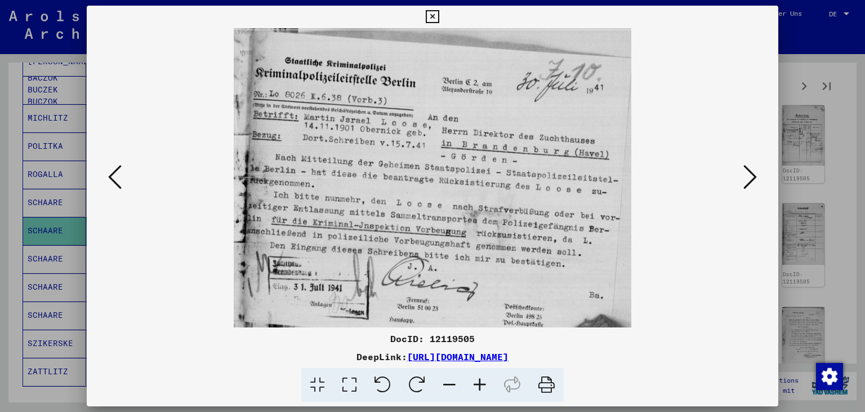
click at [747, 185] on icon at bounding box center [750, 176] width 14 height 27
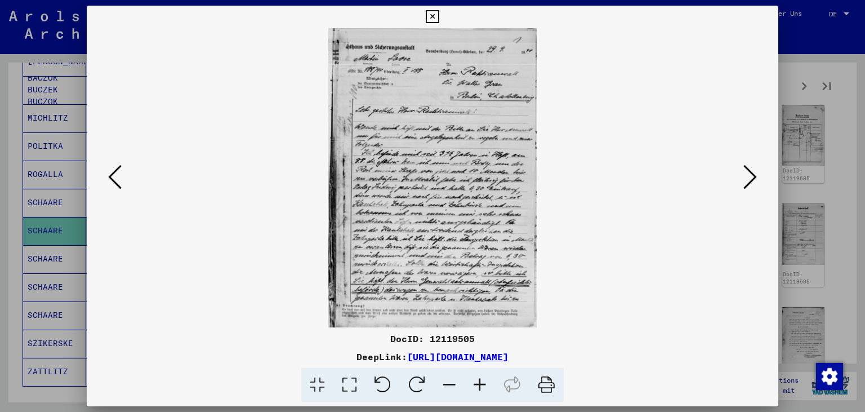
click at [747, 185] on icon at bounding box center [750, 176] width 14 height 27
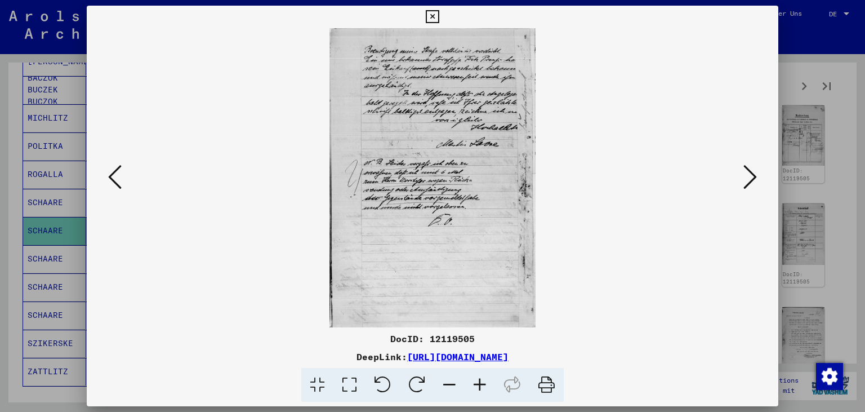
click at [747, 185] on icon at bounding box center [750, 176] width 14 height 27
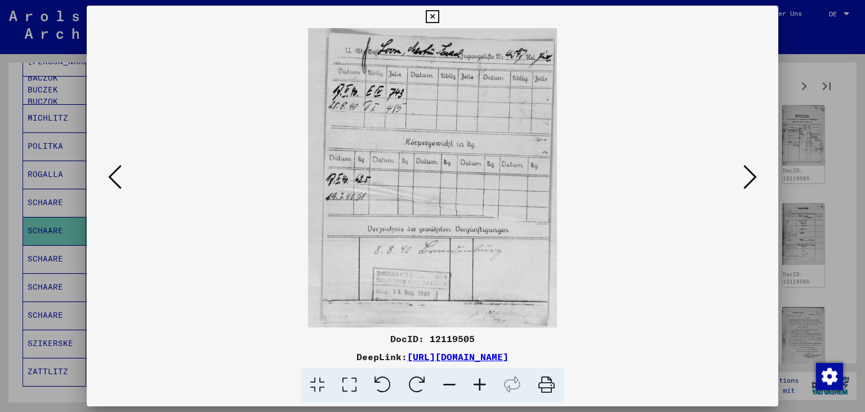
click at [747, 185] on icon at bounding box center [750, 176] width 14 height 27
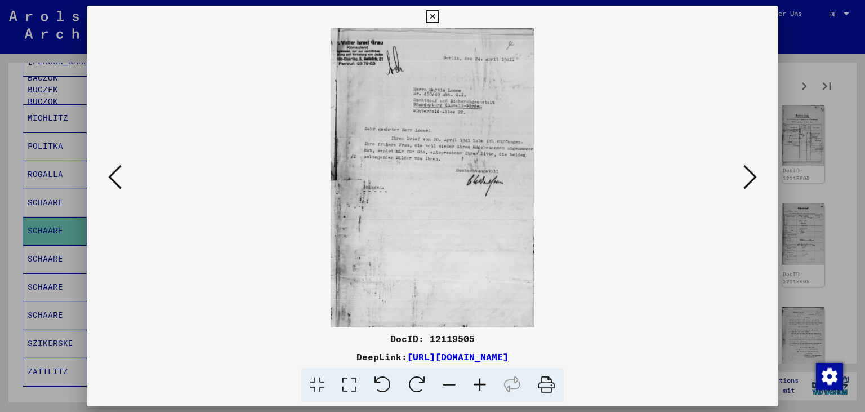
click at [747, 185] on icon at bounding box center [750, 176] width 14 height 27
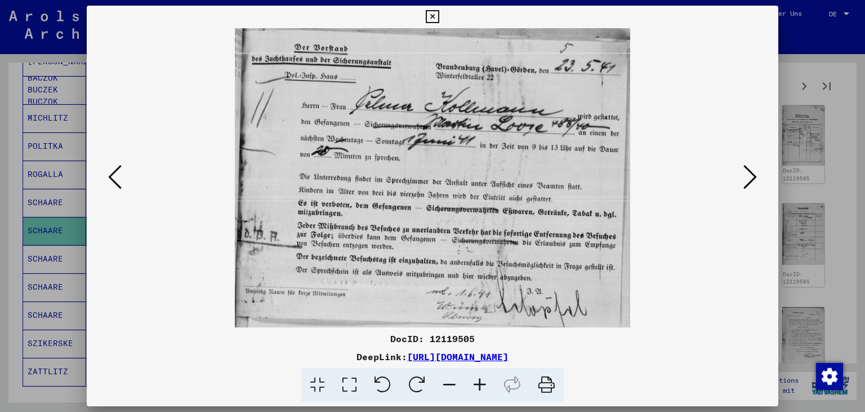
click at [747, 185] on icon at bounding box center [750, 176] width 14 height 27
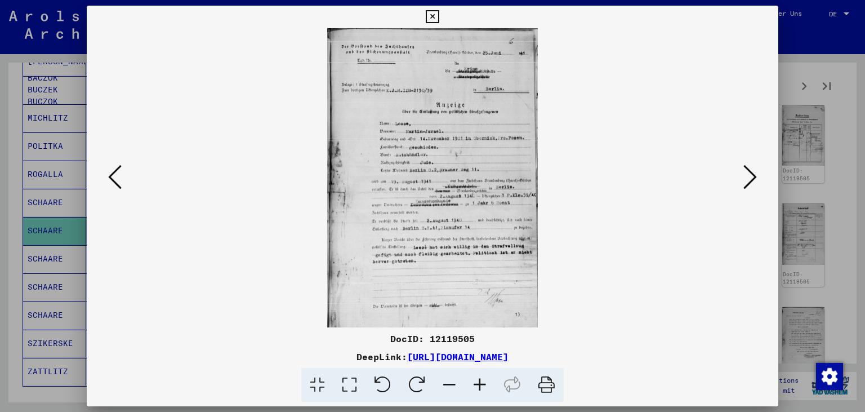
click at [747, 185] on icon at bounding box center [750, 176] width 14 height 27
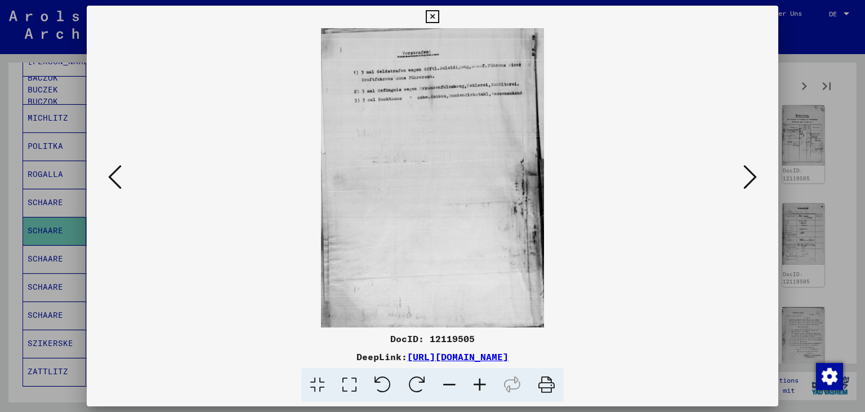
click at [747, 185] on icon at bounding box center [750, 176] width 14 height 27
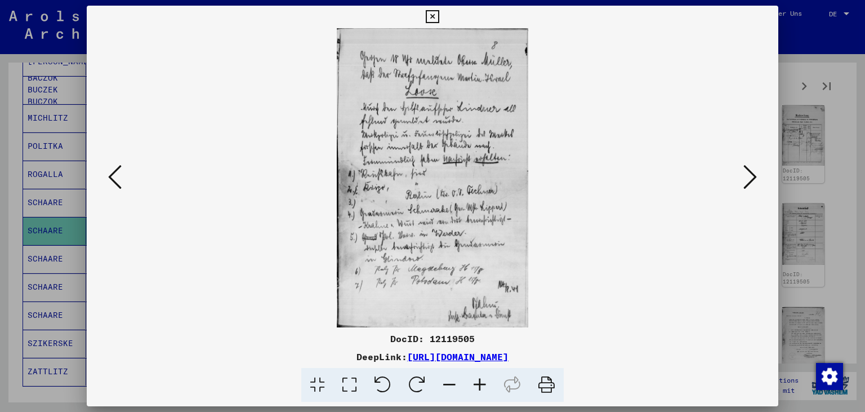
click at [747, 185] on icon at bounding box center [750, 176] width 14 height 27
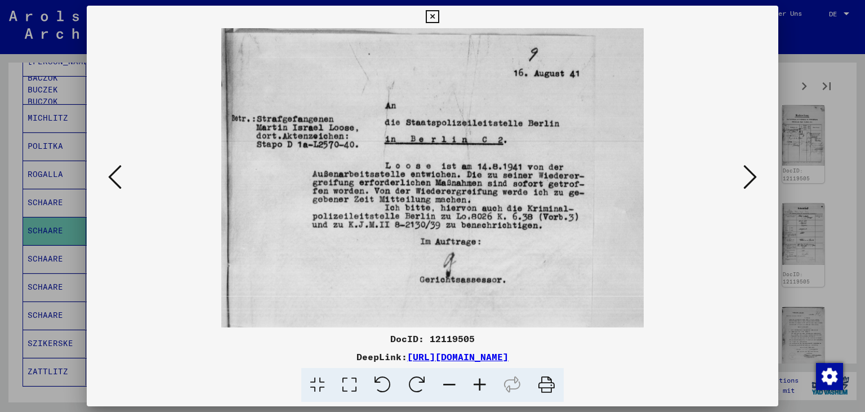
click at [747, 185] on icon at bounding box center [750, 176] width 14 height 27
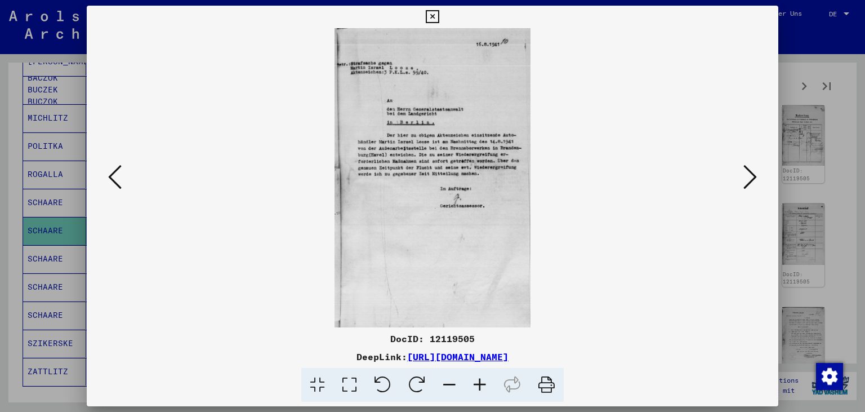
click at [747, 185] on icon at bounding box center [750, 176] width 14 height 27
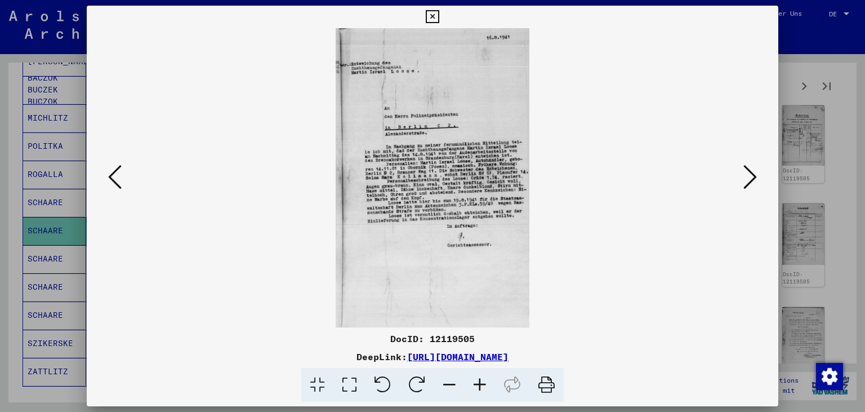
click at [747, 185] on icon at bounding box center [750, 176] width 14 height 27
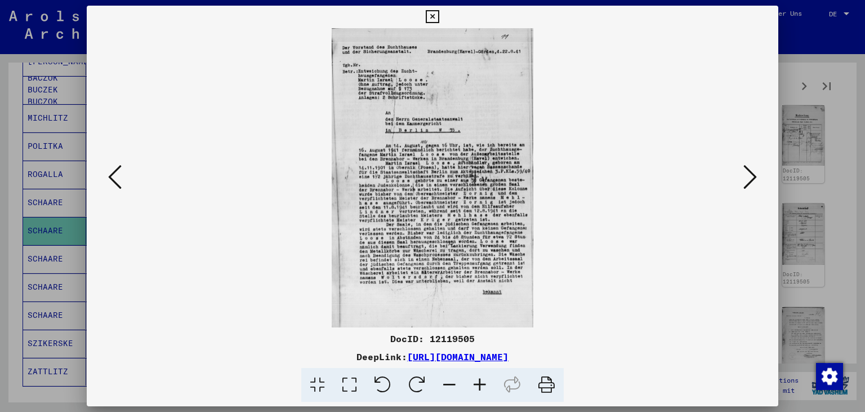
click at [747, 185] on icon at bounding box center [750, 176] width 14 height 27
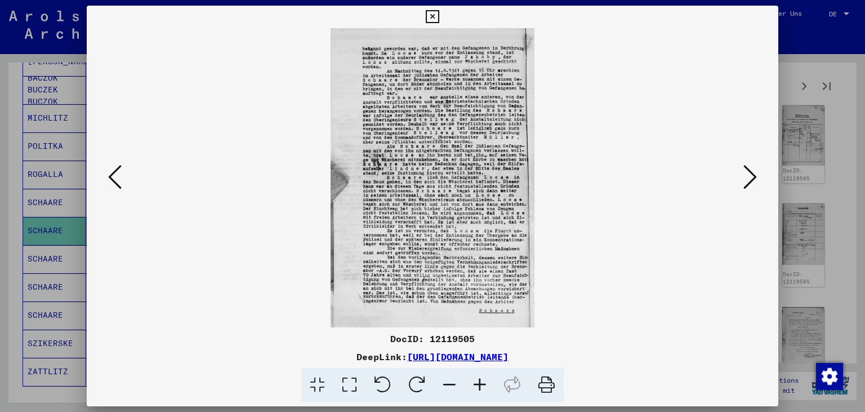
click at [755, 168] on icon at bounding box center [750, 176] width 14 height 27
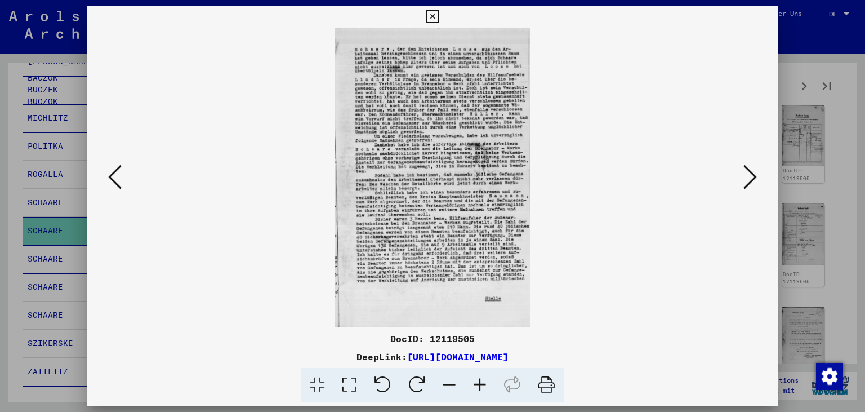
click at [750, 177] on icon at bounding box center [750, 176] width 14 height 27
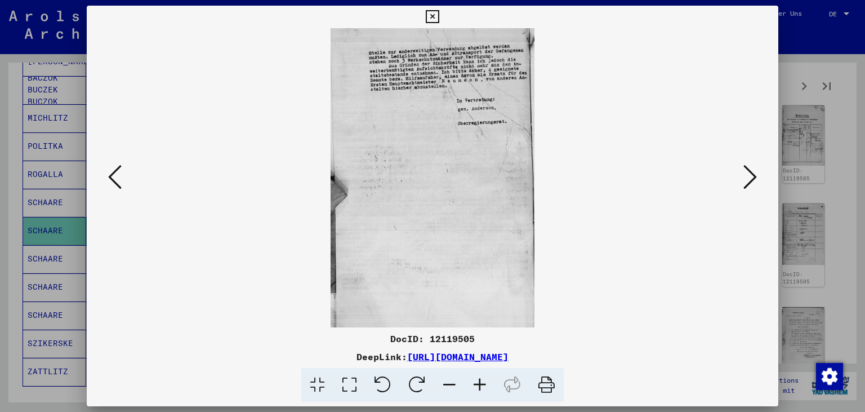
click at [759, 165] on button at bounding box center [750, 178] width 20 height 32
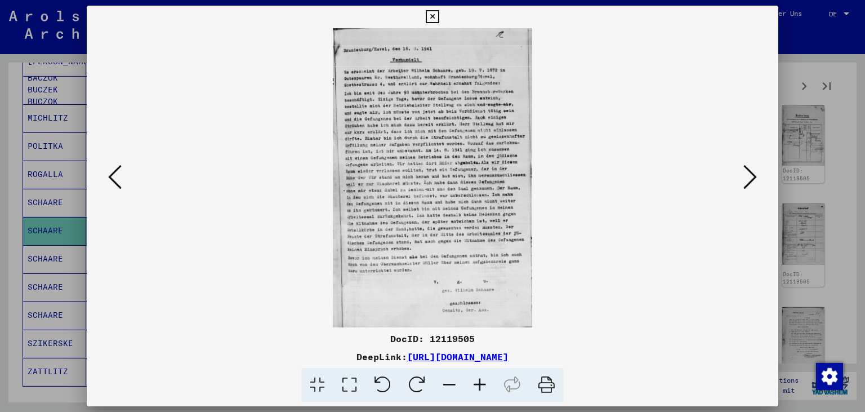
click at [754, 176] on icon at bounding box center [750, 176] width 14 height 27
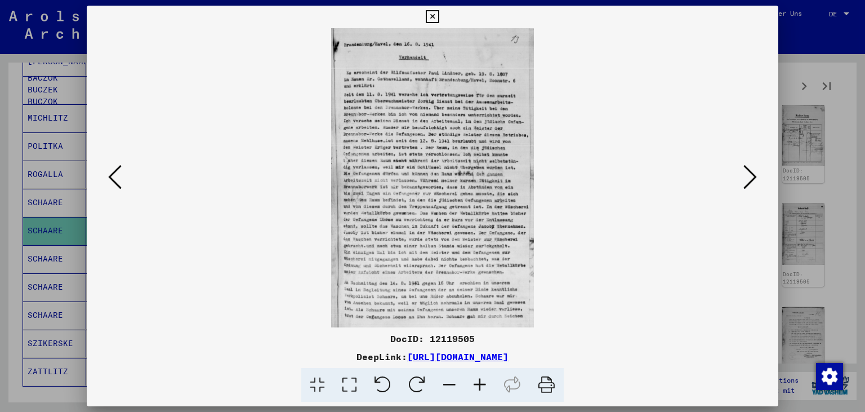
click at [757, 174] on icon at bounding box center [750, 176] width 14 height 27
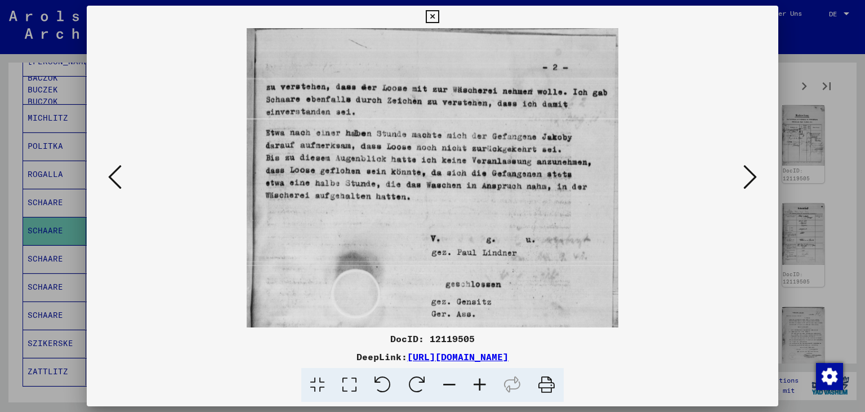
click at [757, 174] on icon at bounding box center [750, 176] width 14 height 27
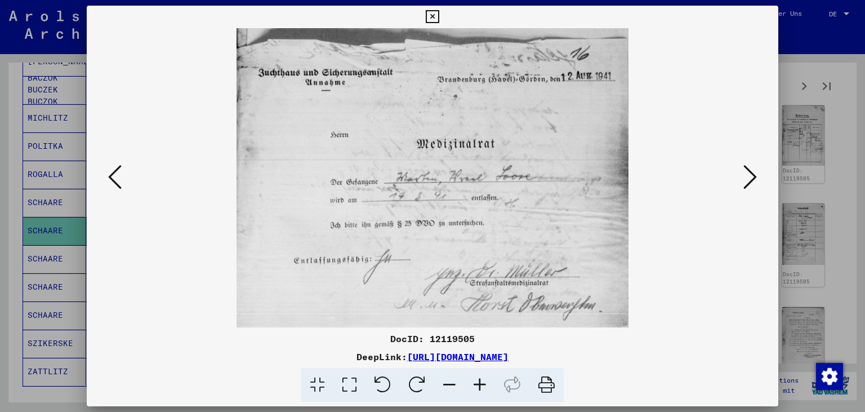
click at [757, 174] on icon at bounding box center [750, 176] width 14 height 27
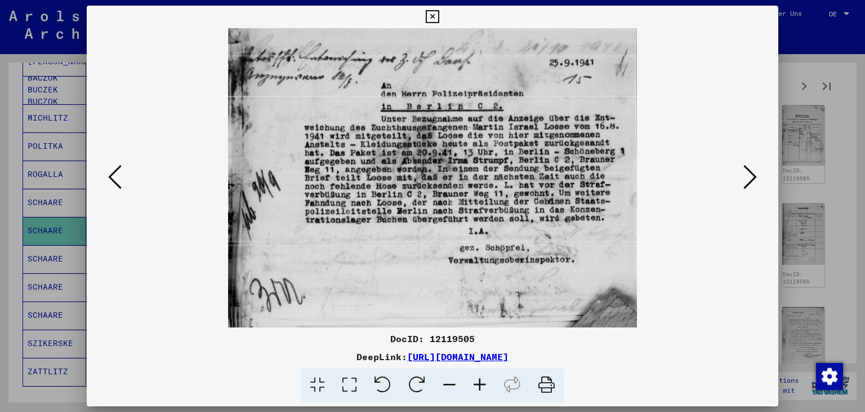
click at [757, 174] on icon at bounding box center [750, 176] width 14 height 27
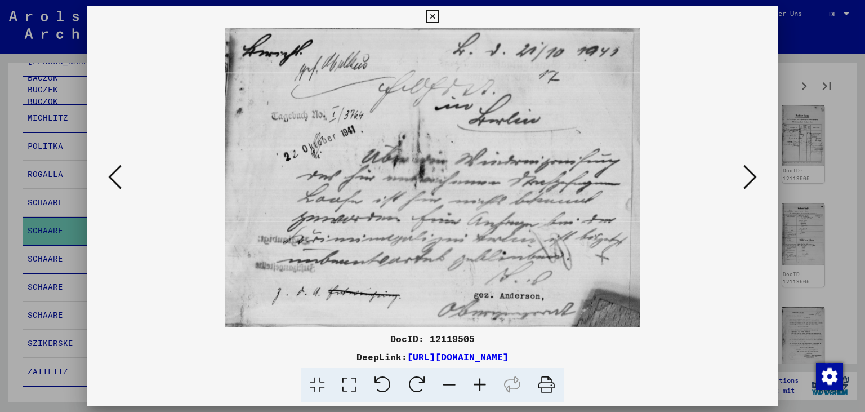
click at [757, 174] on icon at bounding box center [750, 176] width 14 height 27
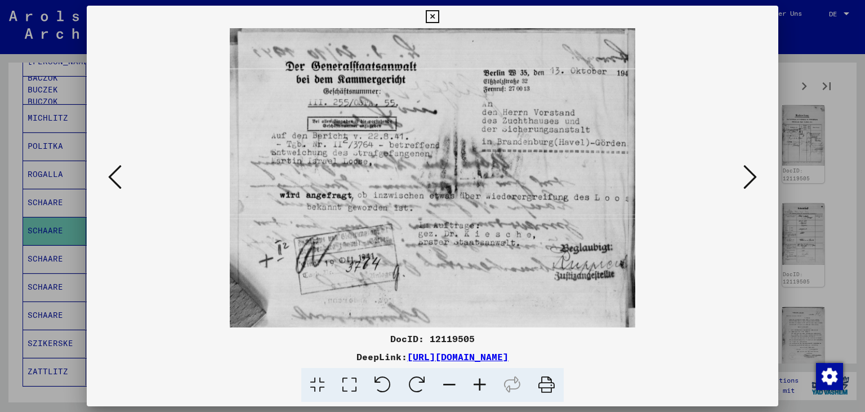
click at [757, 174] on icon at bounding box center [750, 176] width 14 height 27
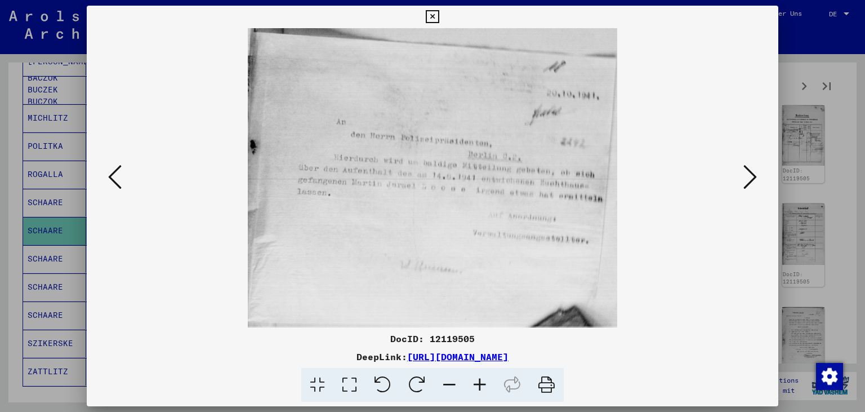
click at [757, 174] on icon at bounding box center [750, 176] width 14 height 27
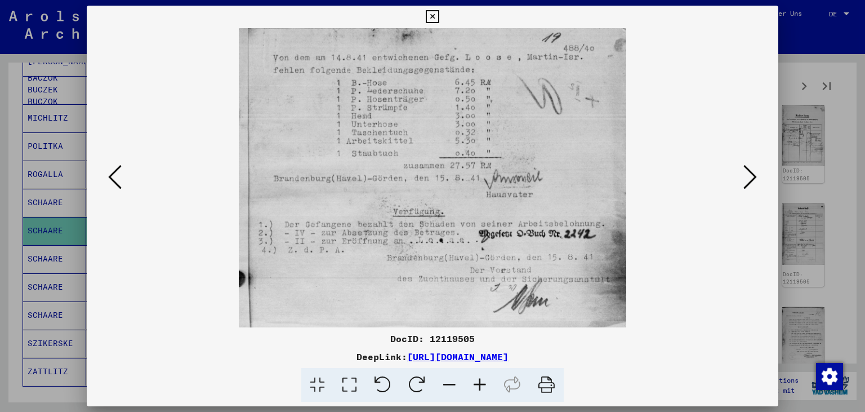
click at [757, 174] on icon at bounding box center [750, 176] width 14 height 27
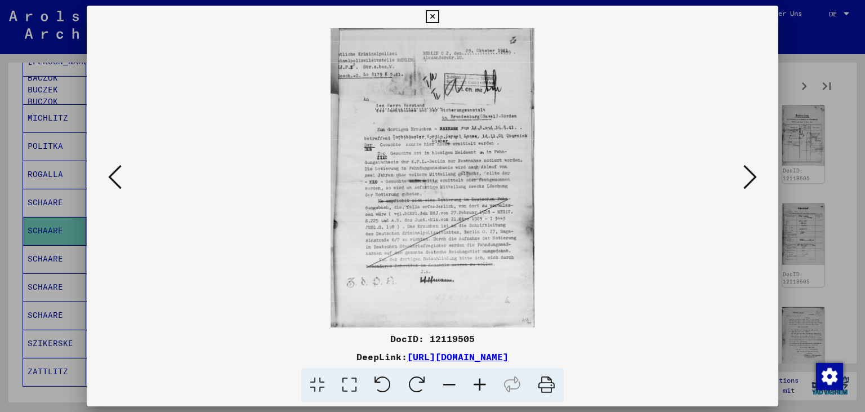
click at [757, 174] on icon at bounding box center [750, 176] width 14 height 27
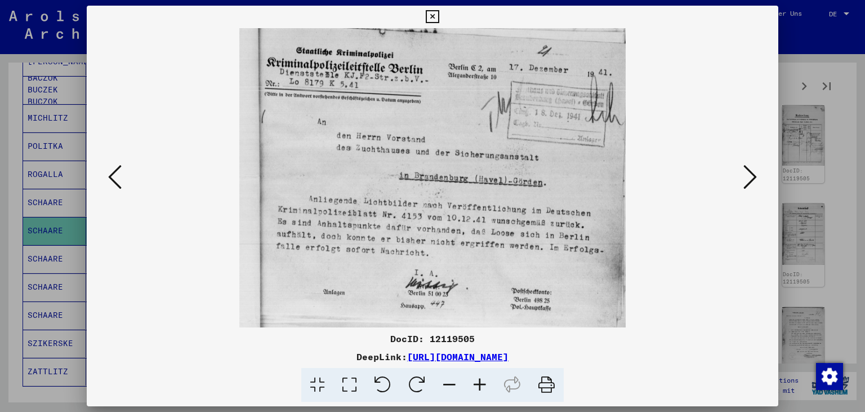
click at [757, 174] on icon at bounding box center [750, 176] width 14 height 27
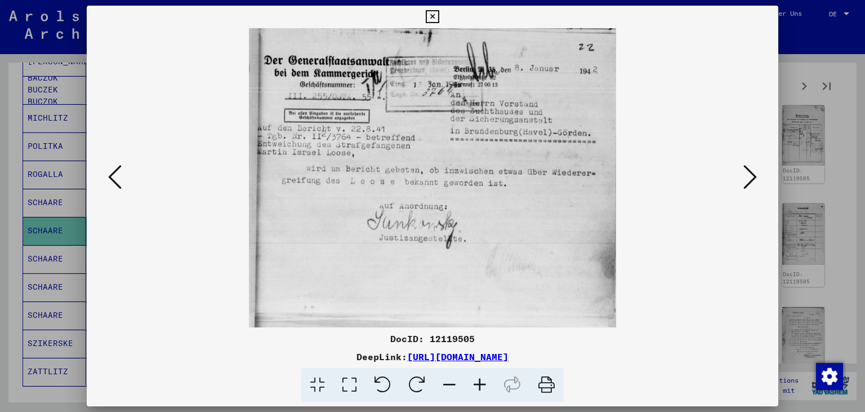
click at [757, 174] on icon at bounding box center [750, 176] width 14 height 27
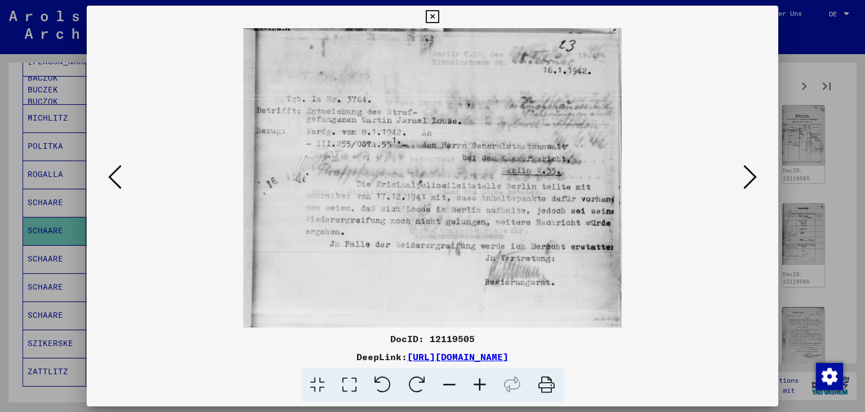
click at [757, 174] on icon at bounding box center [750, 176] width 14 height 27
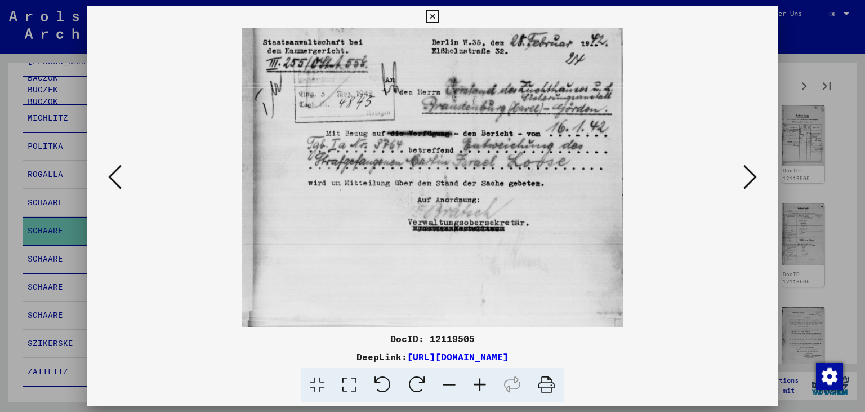
click at [757, 174] on icon at bounding box center [750, 176] width 14 height 27
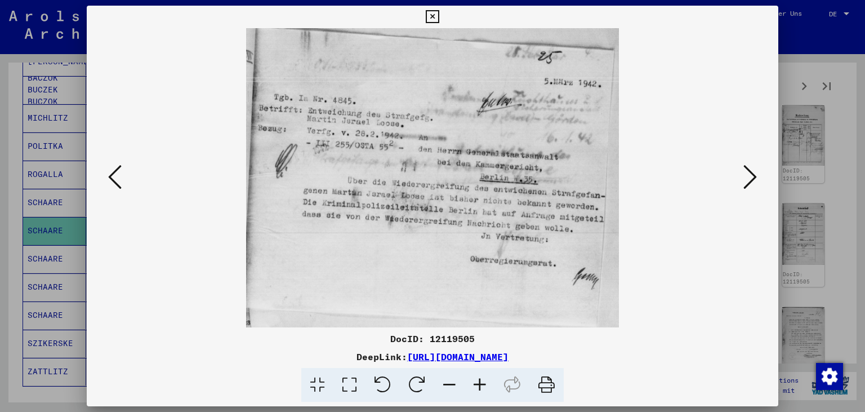
click at [757, 174] on icon at bounding box center [750, 176] width 14 height 27
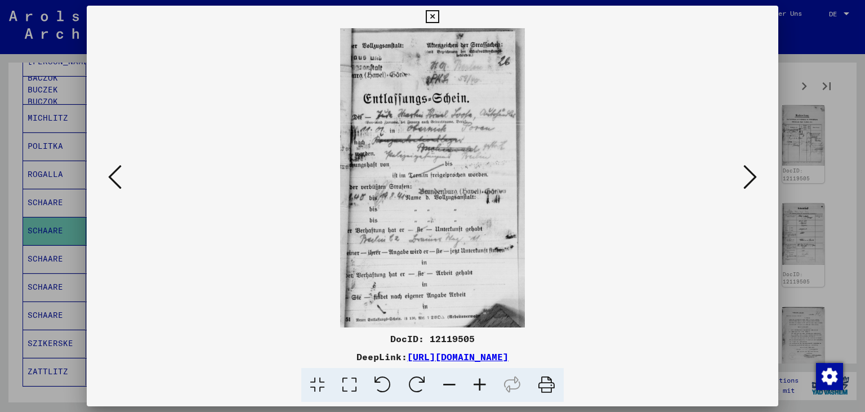
click at [757, 174] on icon at bounding box center [750, 176] width 14 height 27
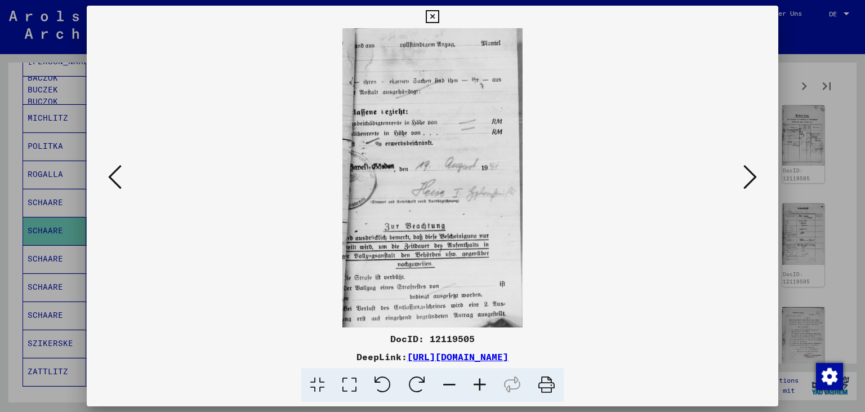
click at [757, 174] on icon at bounding box center [750, 176] width 14 height 27
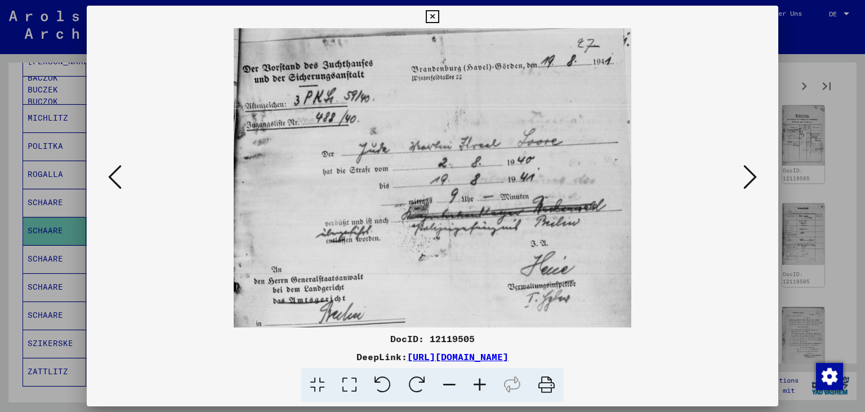
click at [757, 174] on icon at bounding box center [750, 176] width 14 height 27
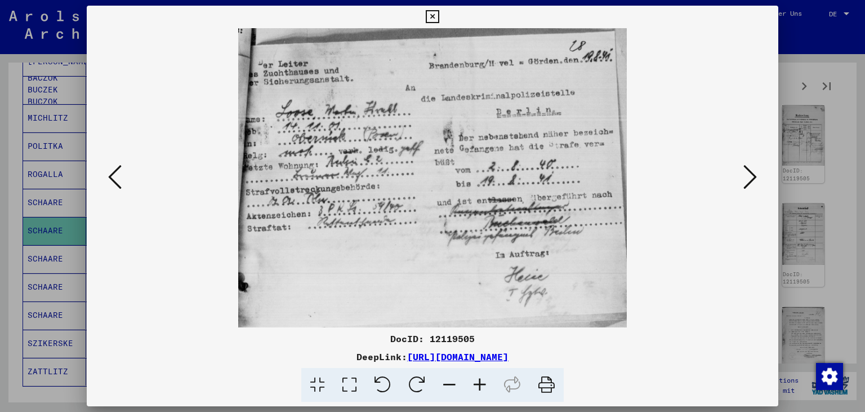
click at [117, 186] on icon at bounding box center [115, 176] width 14 height 27
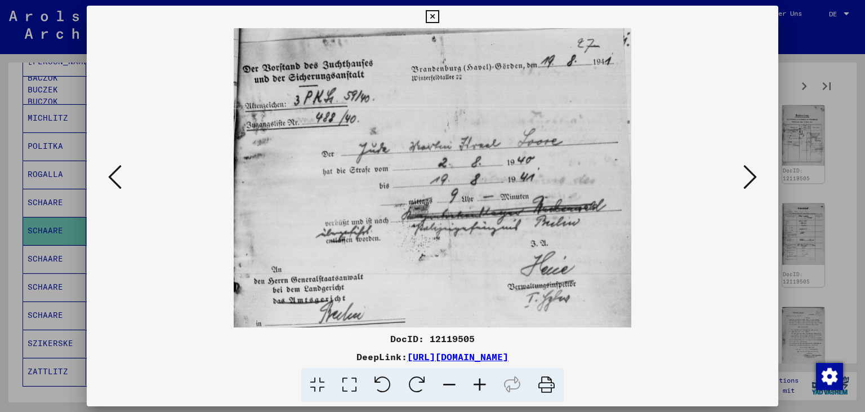
click at [764, 186] on div at bounding box center [433, 177] width 692 height 299
click at [751, 182] on icon at bounding box center [750, 176] width 14 height 27
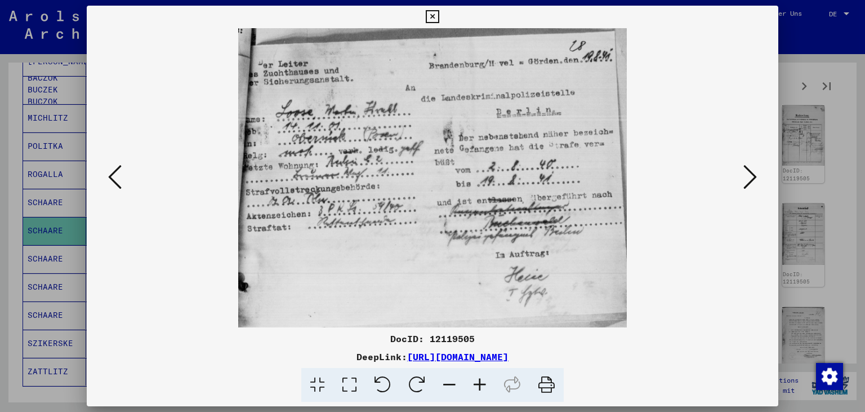
click at [751, 182] on icon at bounding box center [750, 176] width 14 height 27
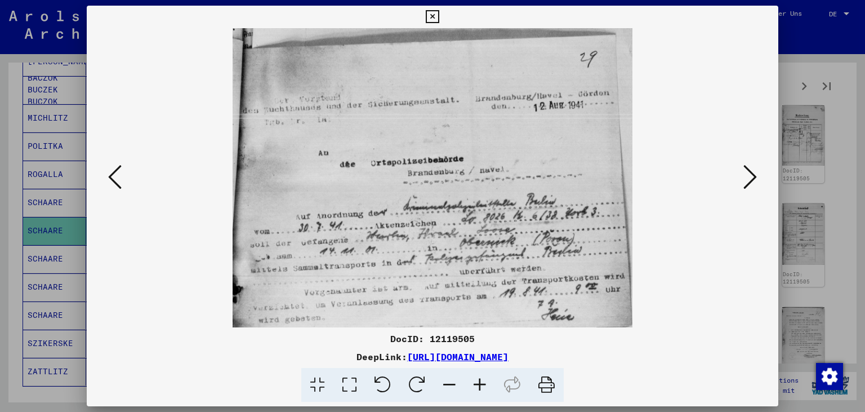
click at [751, 182] on icon at bounding box center [750, 176] width 14 height 27
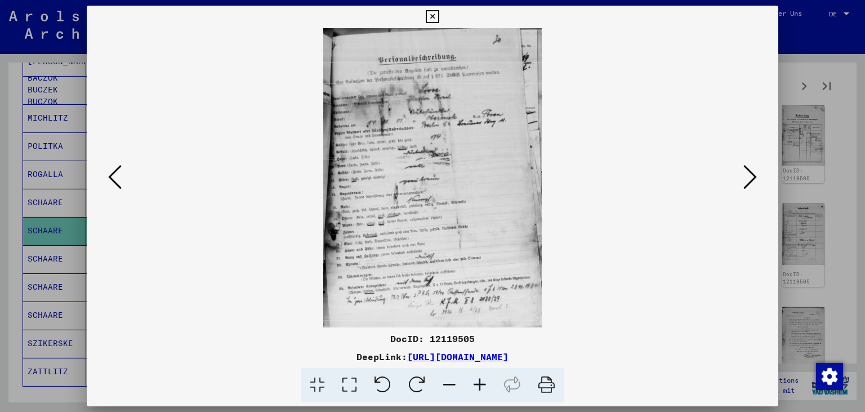
click at [110, 177] on icon at bounding box center [115, 176] width 14 height 27
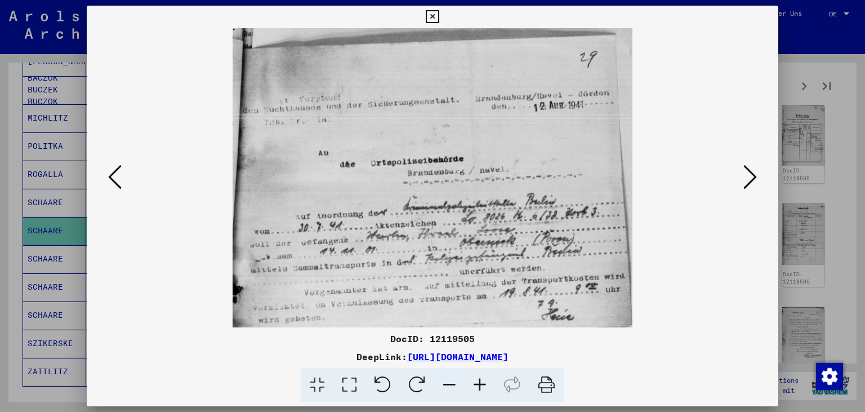
click at [110, 177] on icon at bounding box center [115, 176] width 14 height 27
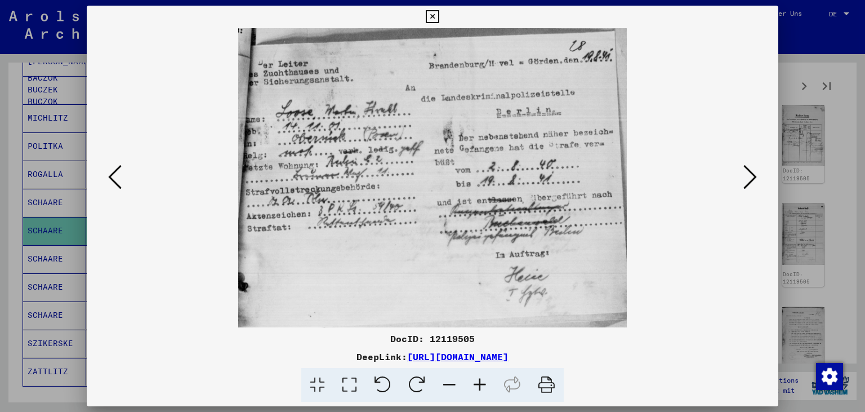
click at [753, 167] on icon at bounding box center [750, 176] width 14 height 27
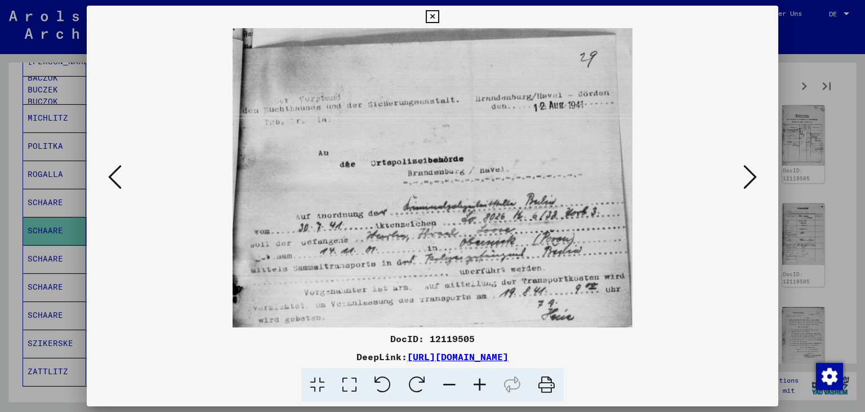
click at [753, 167] on icon at bounding box center [750, 176] width 14 height 27
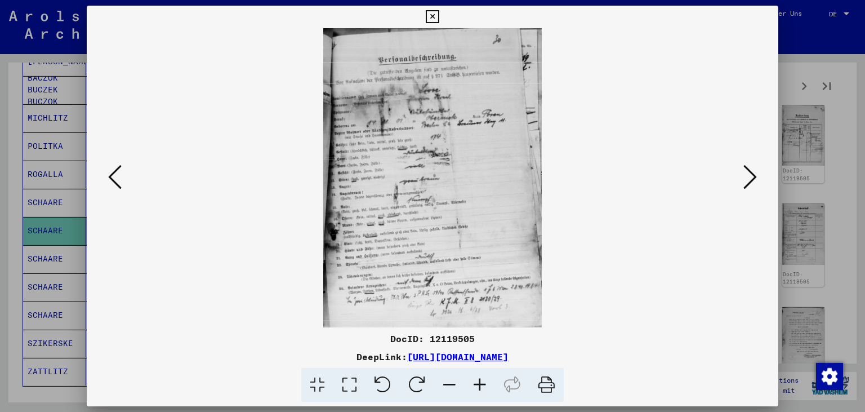
click at [753, 167] on icon at bounding box center [750, 176] width 14 height 27
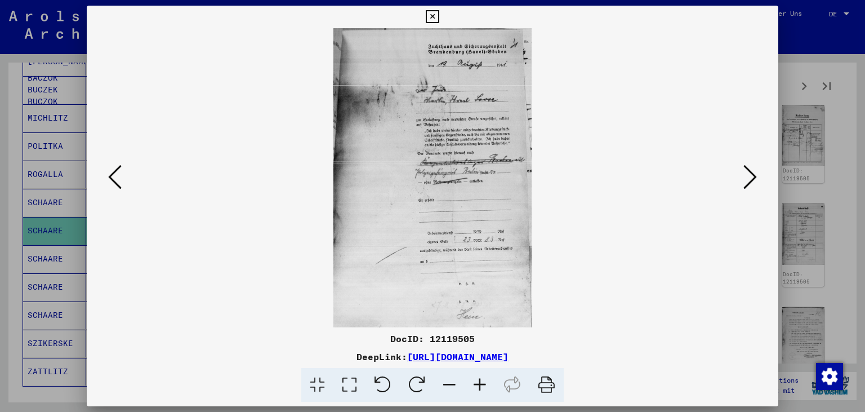
click at [753, 167] on icon at bounding box center [750, 176] width 14 height 27
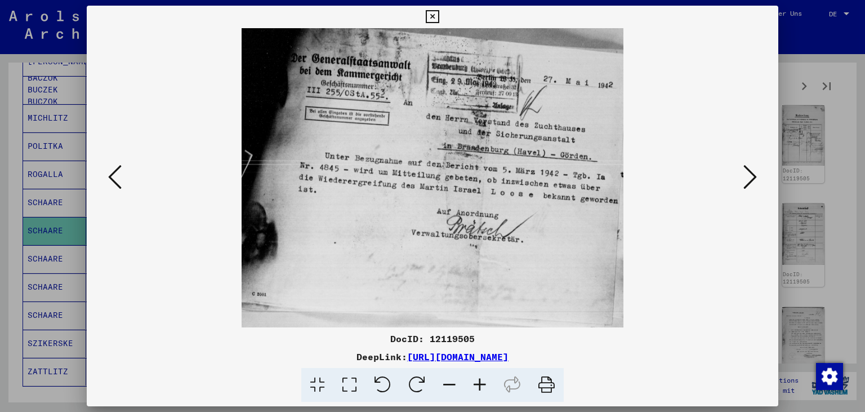
click at [753, 167] on icon at bounding box center [750, 176] width 14 height 27
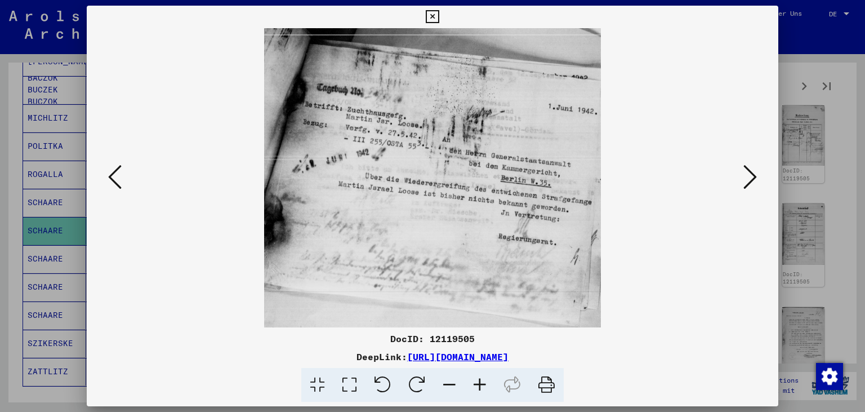
click at [753, 167] on icon at bounding box center [750, 176] width 14 height 27
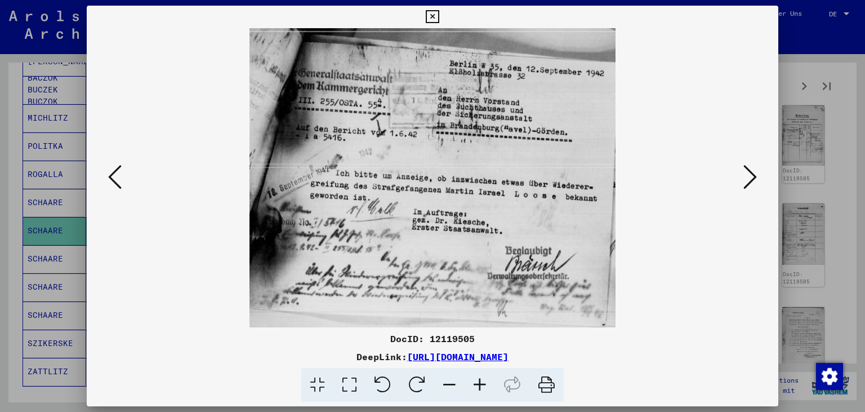
click at [753, 167] on icon at bounding box center [750, 176] width 14 height 27
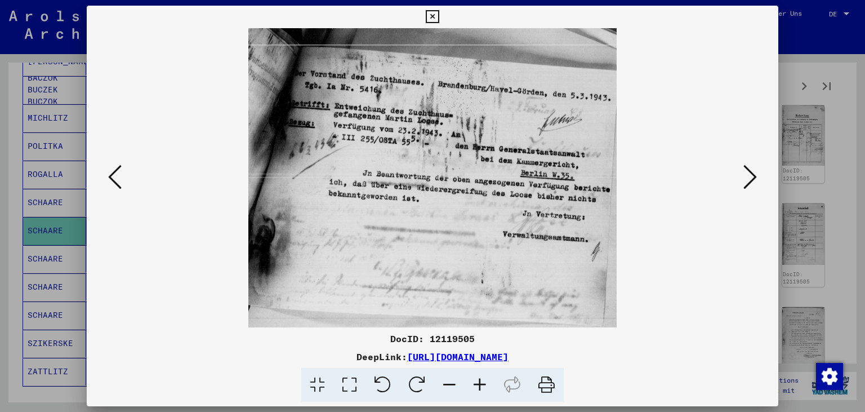
click at [753, 167] on icon at bounding box center [750, 176] width 14 height 27
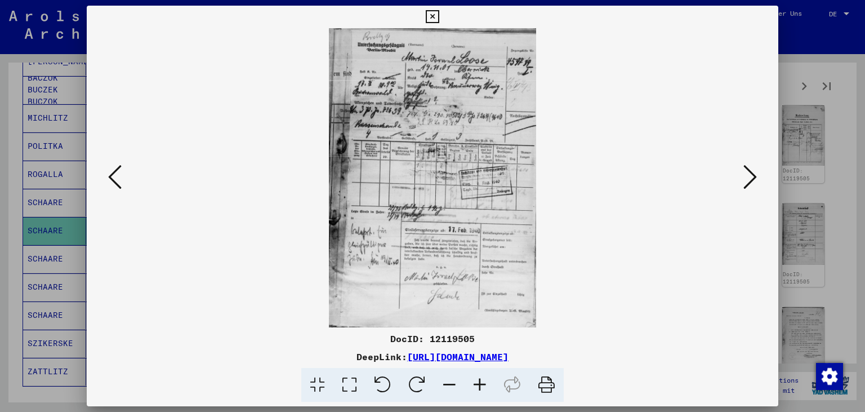
click at [753, 167] on icon at bounding box center [750, 176] width 14 height 27
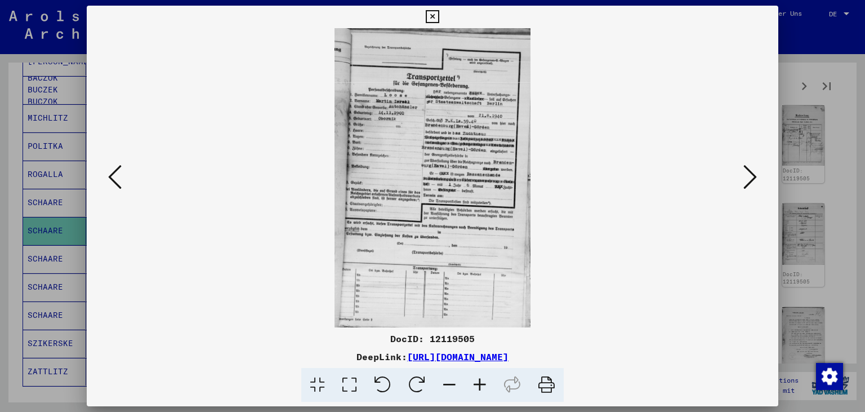
click at [753, 167] on icon at bounding box center [750, 176] width 14 height 27
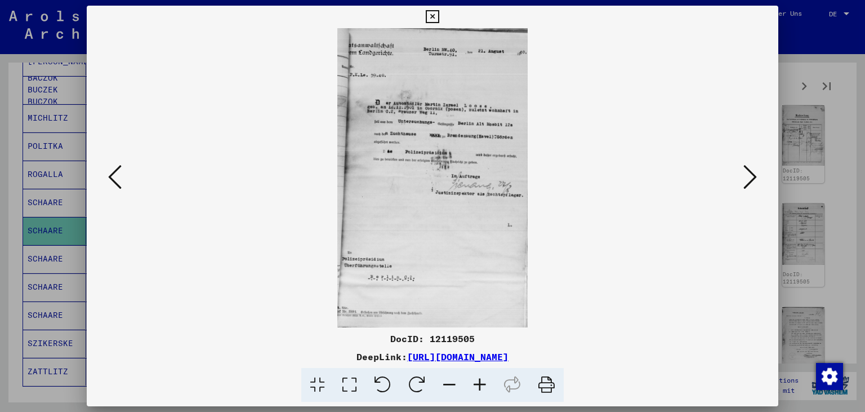
click at [753, 167] on icon at bounding box center [750, 176] width 14 height 27
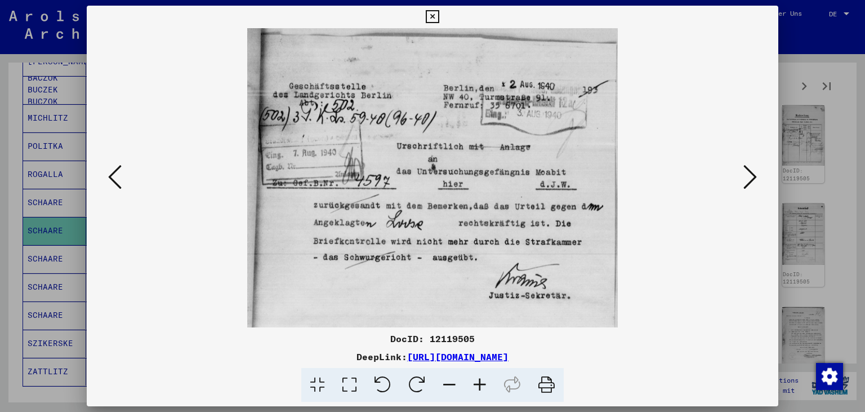
click at [753, 167] on icon at bounding box center [750, 176] width 14 height 27
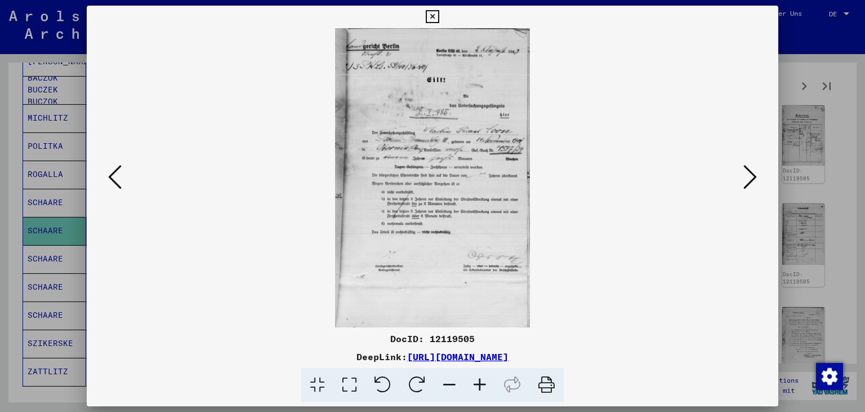
click at [753, 167] on icon at bounding box center [750, 176] width 14 height 27
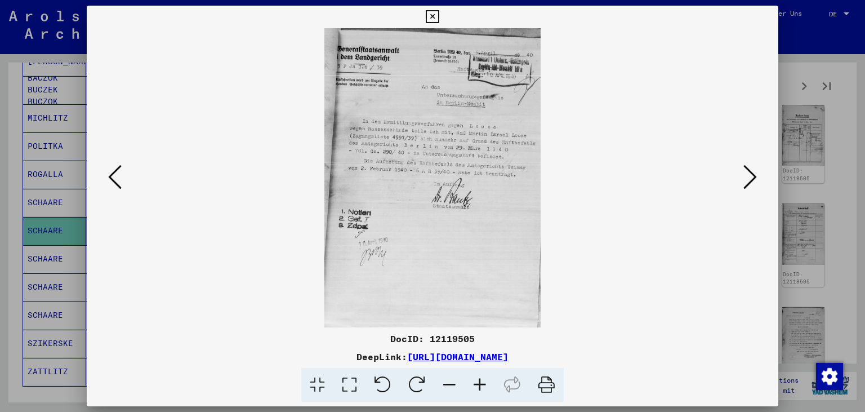
click at [753, 167] on icon at bounding box center [750, 176] width 14 height 27
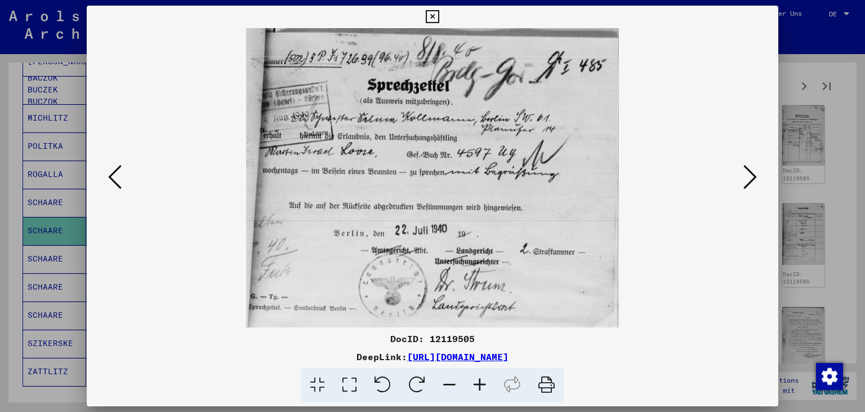
click at [753, 167] on icon at bounding box center [750, 176] width 14 height 27
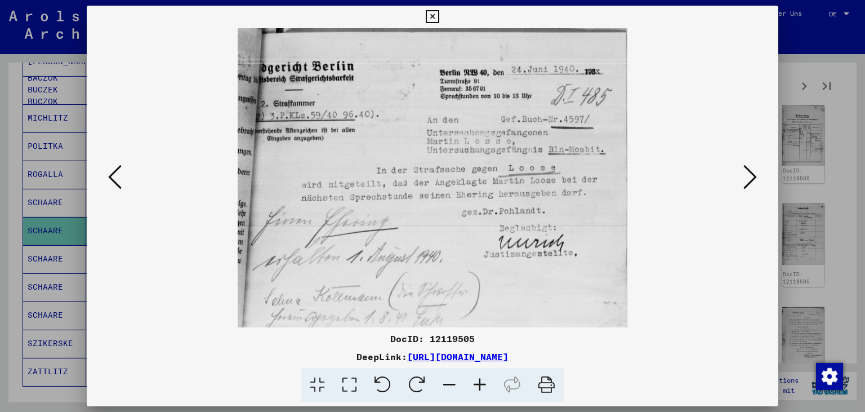
click at [753, 167] on icon at bounding box center [750, 176] width 14 height 27
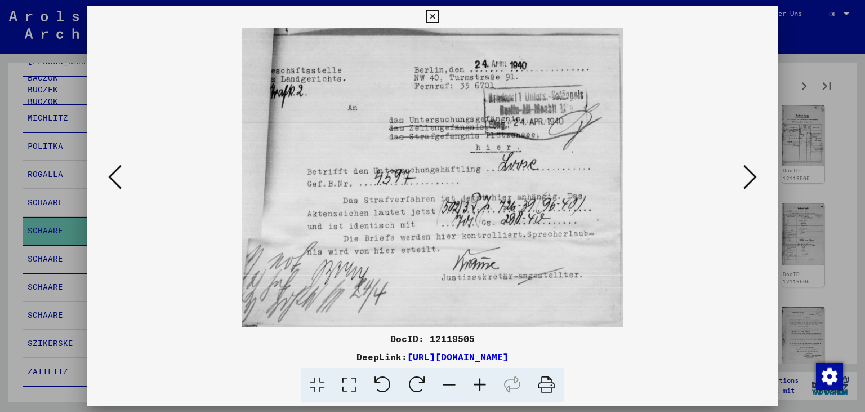
click at [753, 166] on icon at bounding box center [750, 176] width 14 height 27
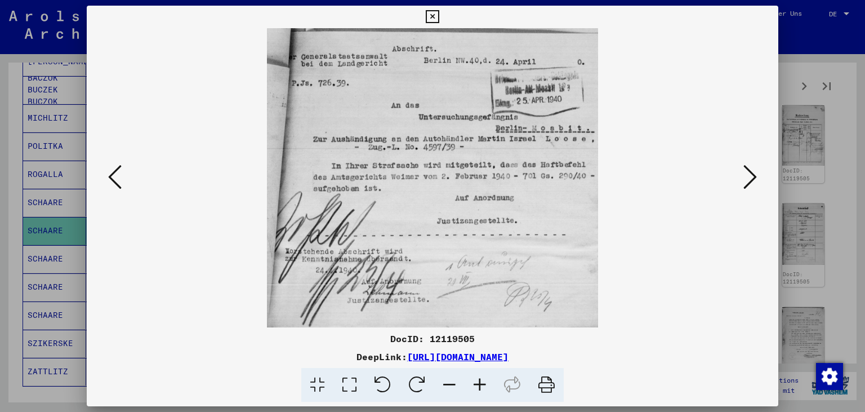
click at [753, 166] on icon at bounding box center [750, 176] width 14 height 27
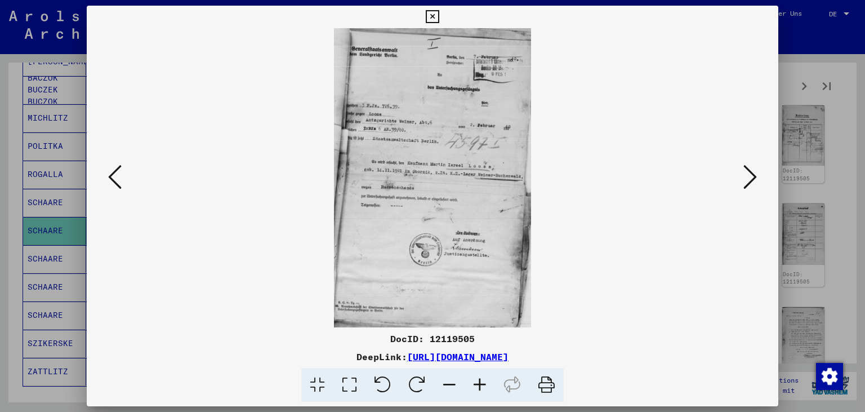
click at [753, 166] on icon at bounding box center [750, 176] width 14 height 27
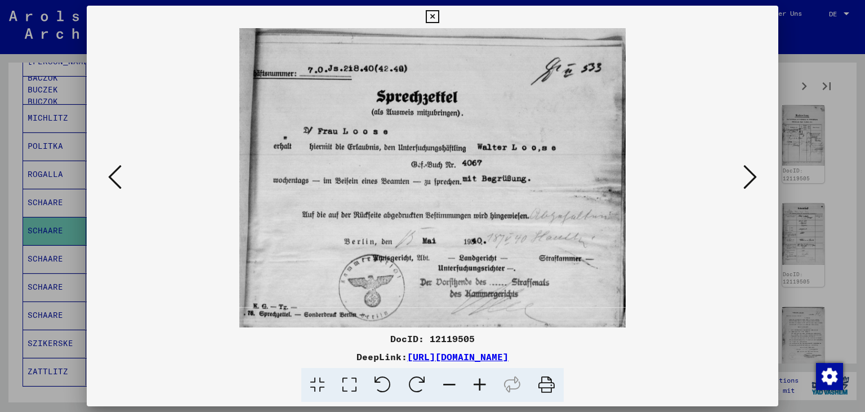
click at [753, 166] on icon at bounding box center [750, 176] width 14 height 27
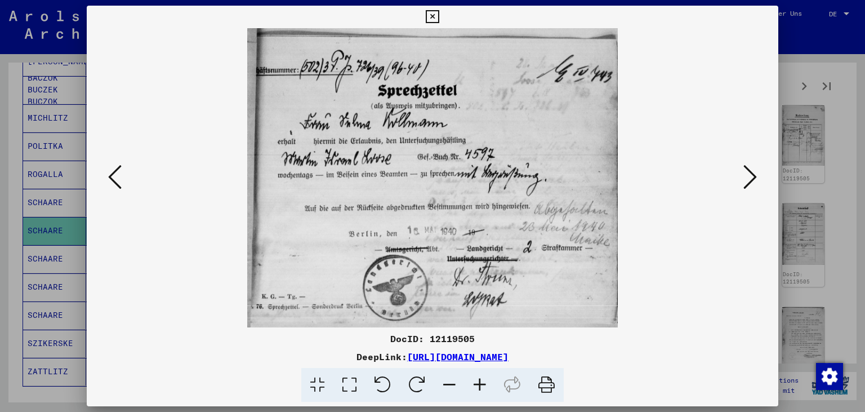
click at [753, 166] on icon at bounding box center [750, 176] width 14 height 27
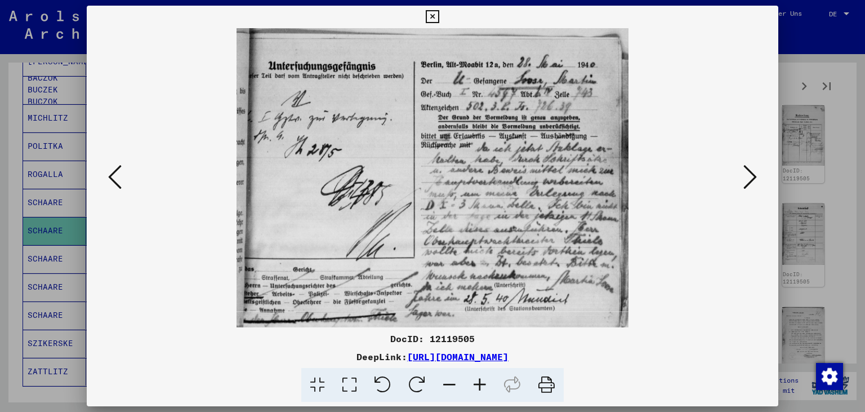
click at [753, 166] on icon at bounding box center [750, 176] width 14 height 27
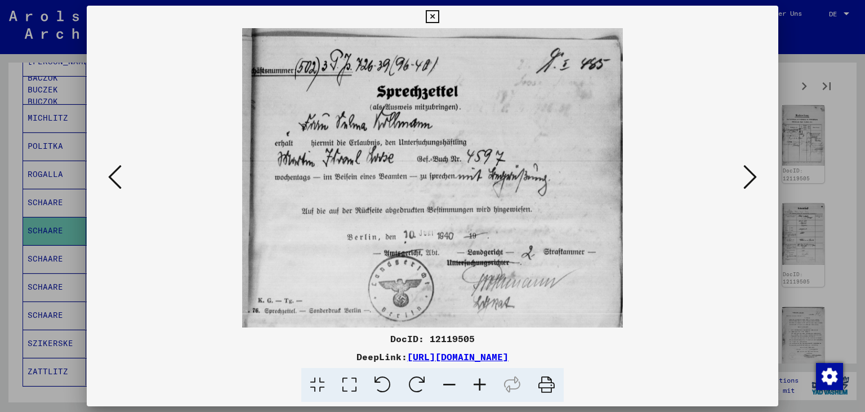
click at [753, 166] on icon at bounding box center [750, 176] width 14 height 27
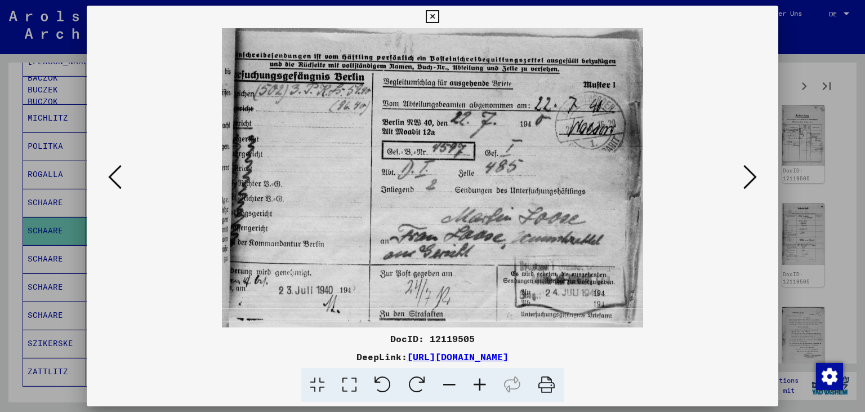
click at [753, 166] on icon at bounding box center [750, 176] width 14 height 27
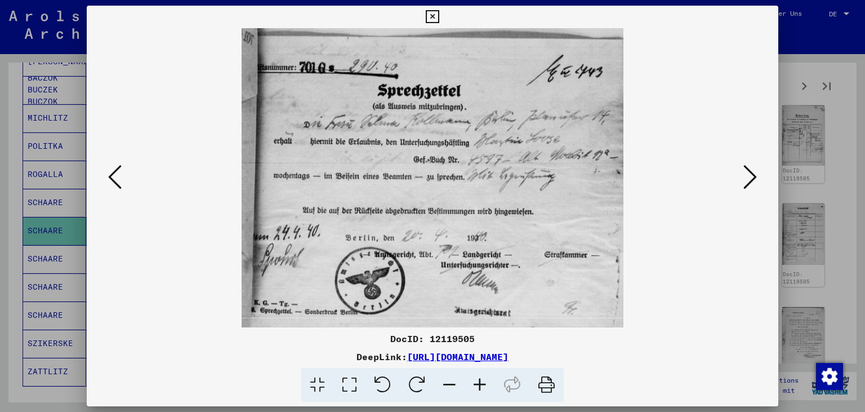
click at [753, 166] on icon at bounding box center [750, 176] width 14 height 27
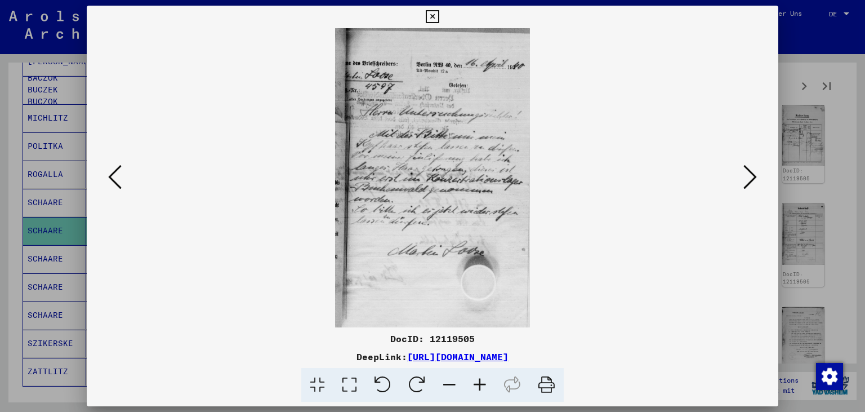
click at [753, 166] on icon at bounding box center [750, 176] width 14 height 27
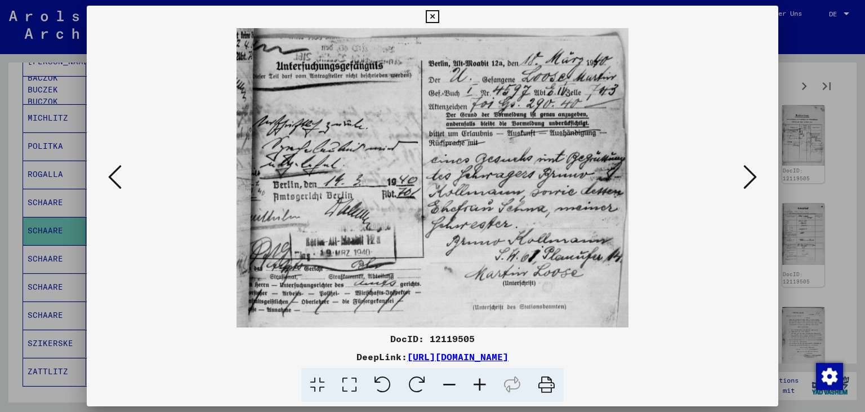
click at [753, 166] on icon at bounding box center [750, 176] width 14 height 27
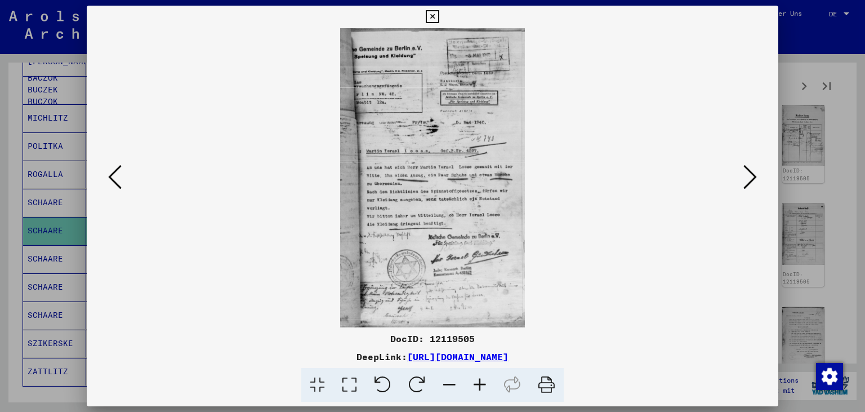
click at [753, 166] on icon at bounding box center [750, 176] width 14 height 27
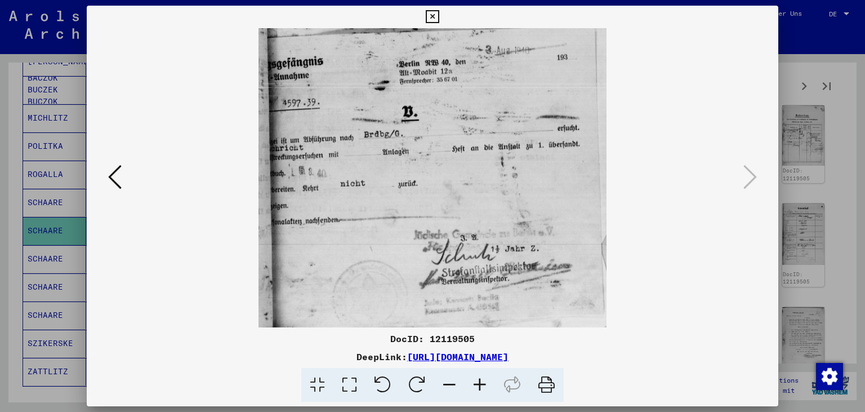
click at [718, 190] on img at bounding box center [433, 177] width 616 height 299
click at [439, 16] on icon at bounding box center [432, 17] width 13 height 14
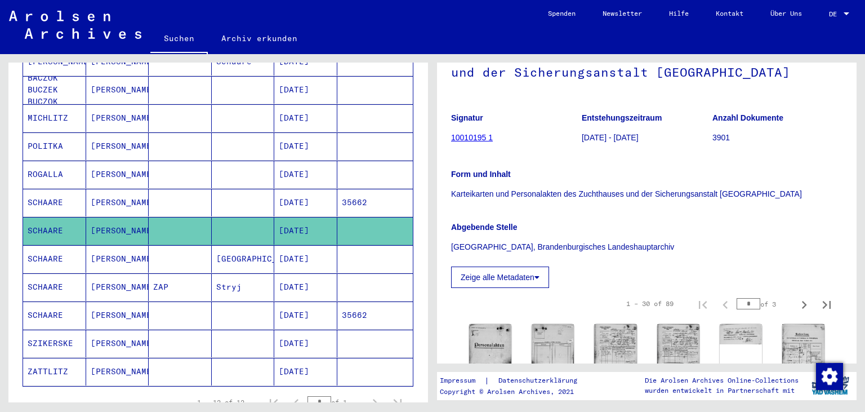
scroll to position [311, 0]
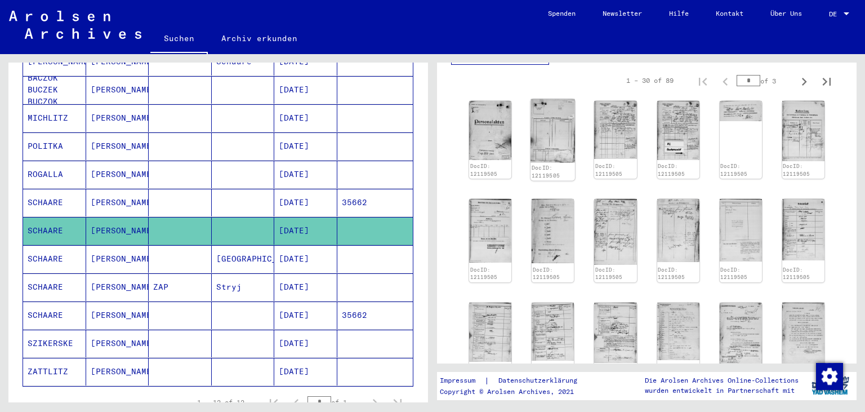
click at [565, 131] on img at bounding box center [553, 131] width 44 height 64
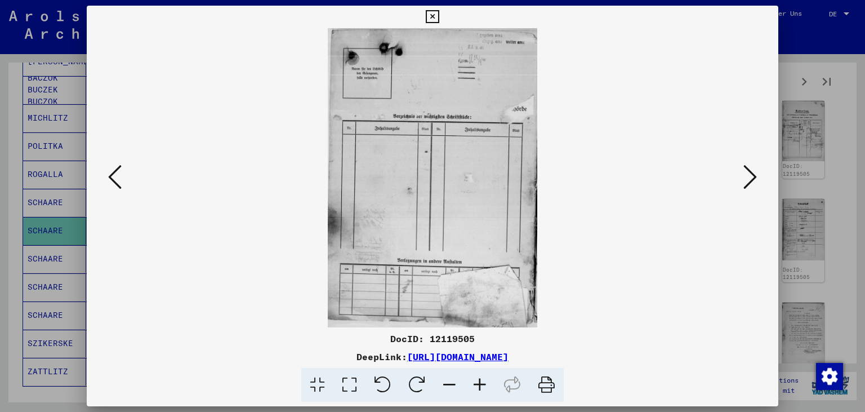
click at [750, 195] on div at bounding box center [433, 177] width 692 height 299
click at [749, 175] on icon at bounding box center [750, 176] width 14 height 27
